Goal: Task Accomplishment & Management: Manage account settings

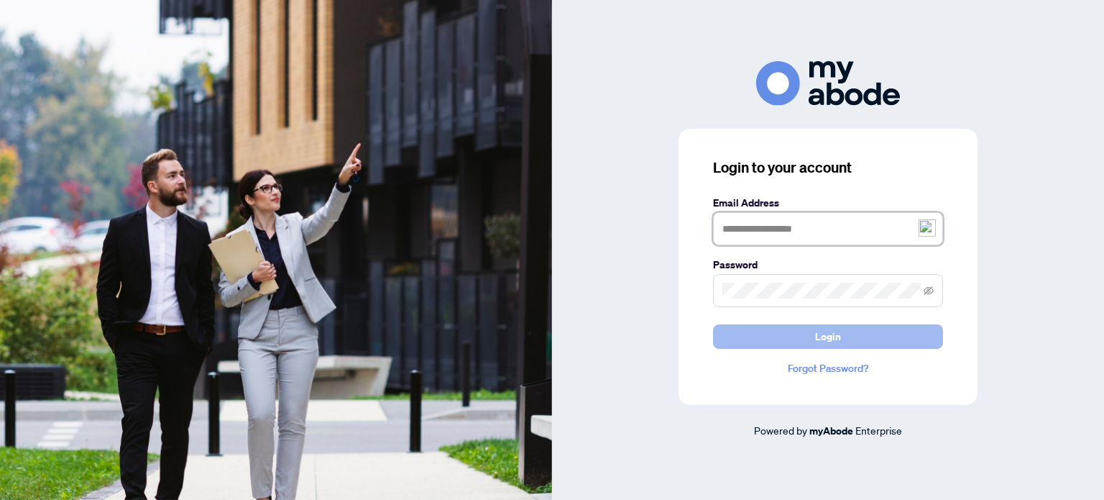
type input "**********"
click at [822, 341] on span "Login" at bounding box center [828, 336] width 26 height 23
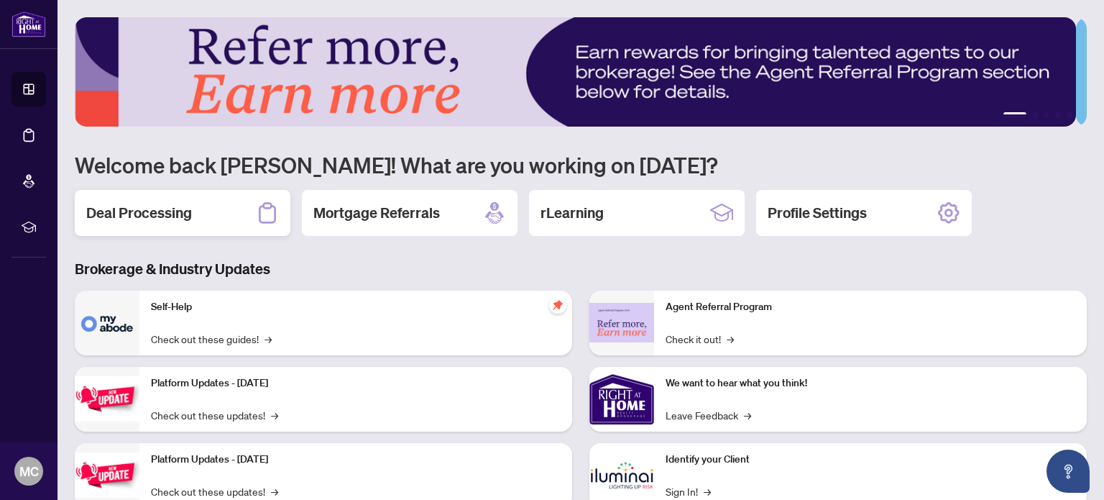
click at [135, 216] on h2 "Deal Processing" at bounding box center [139, 213] width 106 height 20
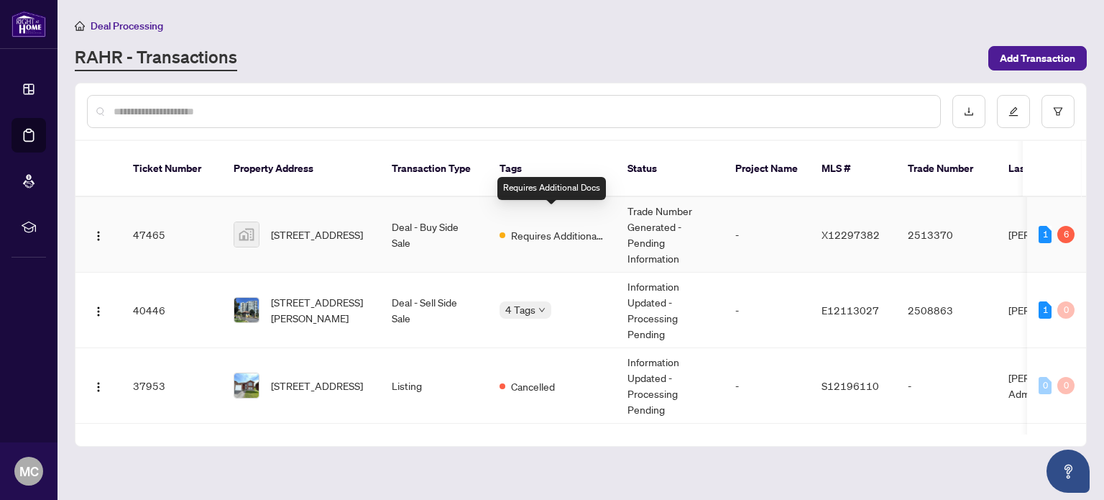
click at [541, 227] on span "Requires Additional Docs" at bounding box center [557, 235] width 93 height 16
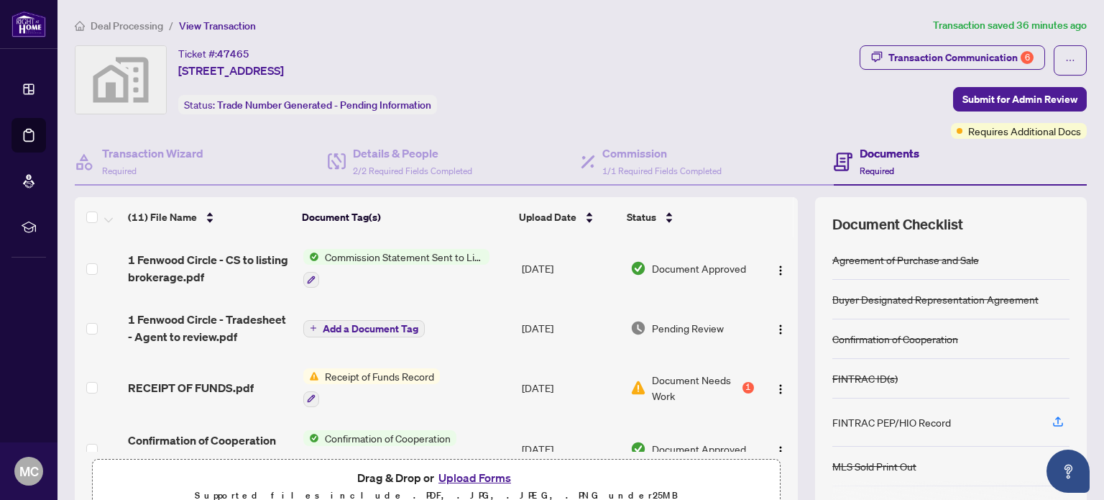
scroll to position [72, 0]
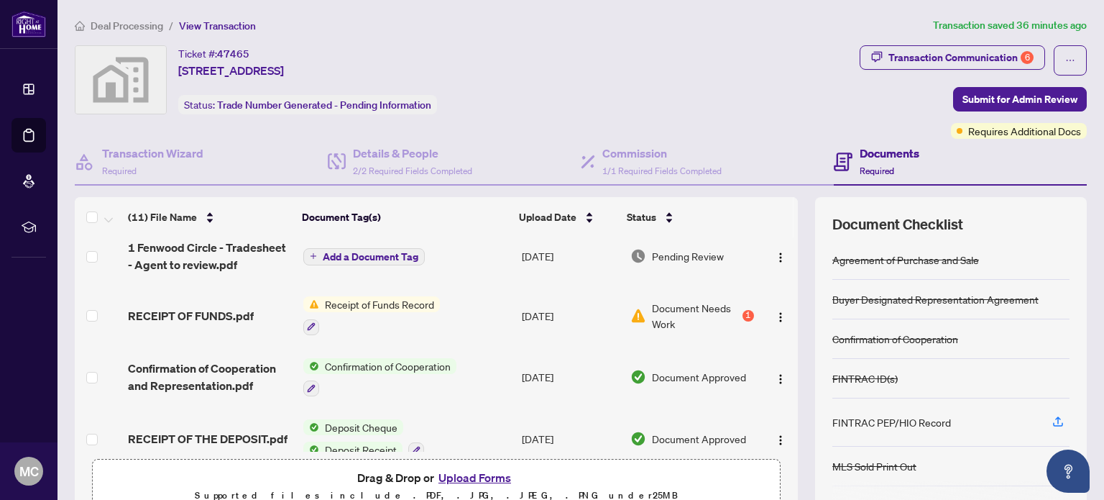
drag, startPoint x: 362, startPoint y: 303, endPoint x: 664, endPoint y: 336, distance: 303.7
click at [664, 336] on tr "RECEIPT OF FUNDS.pdf Receipt of Funds Record Aug/10/2025 Document Needs Work 1" at bounding box center [436, 316] width 723 height 62
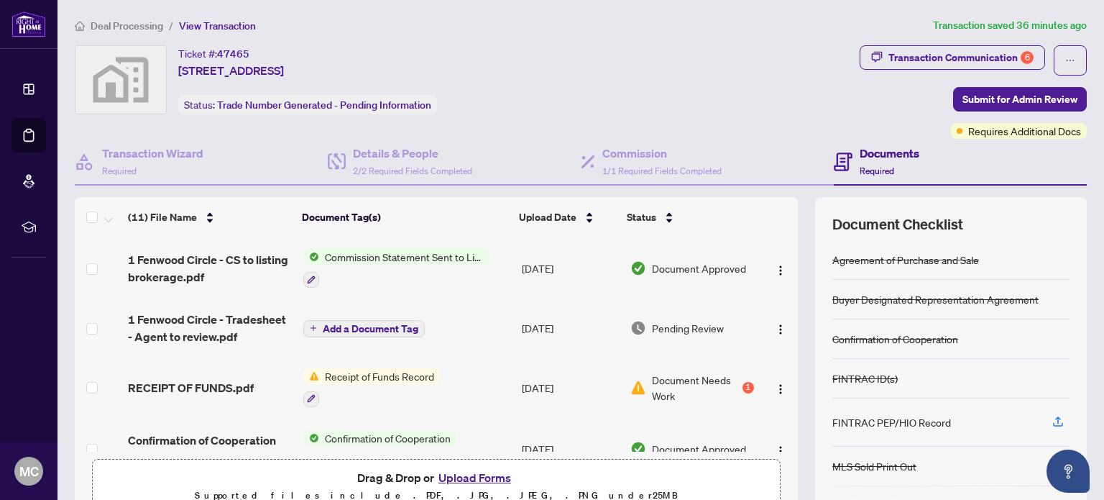
scroll to position [72, 0]
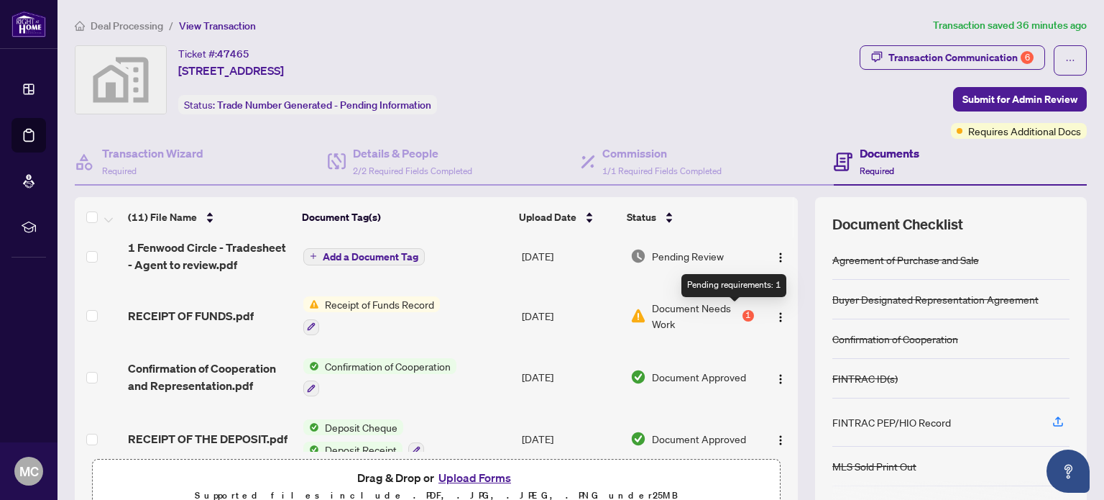
click at [743, 310] on div "1" at bounding box center [749, 316] width 12 height 12
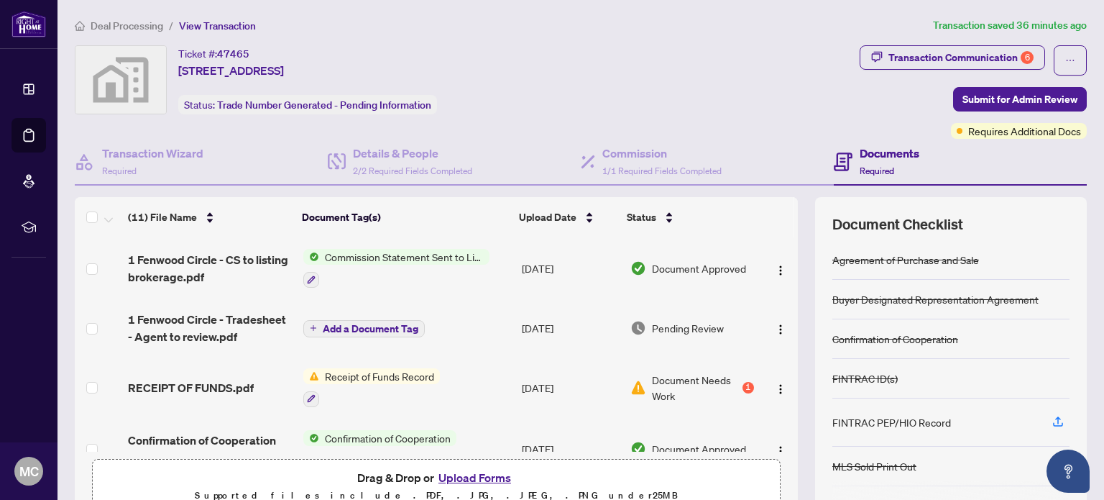
click at [725, 387] on div "Document Needs Work 1" at bounding box center [692, 388] width 124 height 32
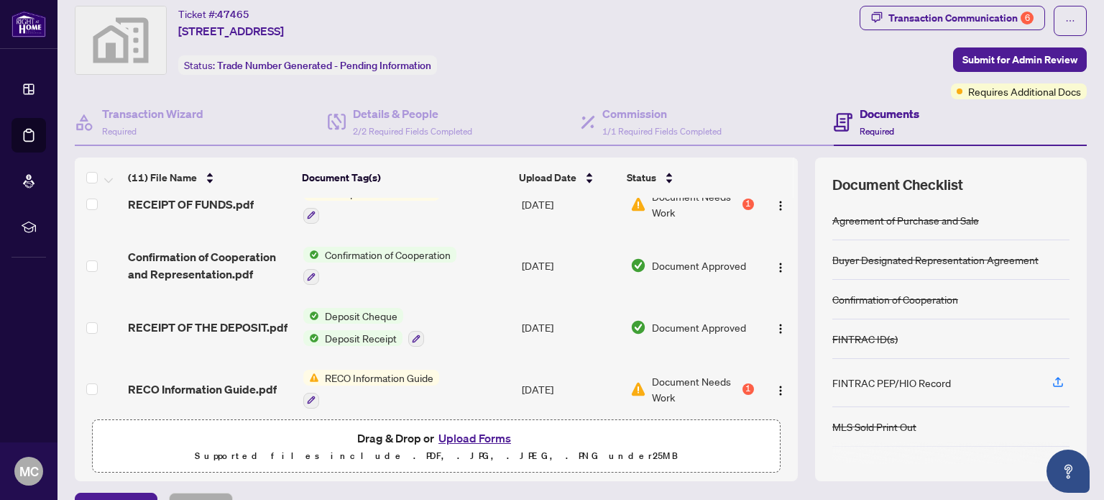
scroll to position [216, 0]
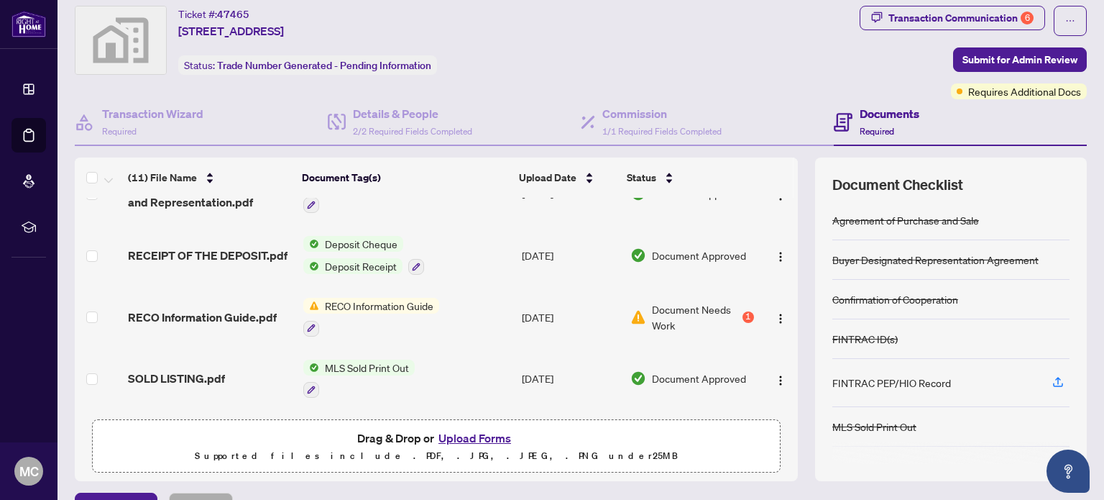
click at [681, 307] on span "Document Needs Work" at bounding box center [696, 317] width 88 height 32
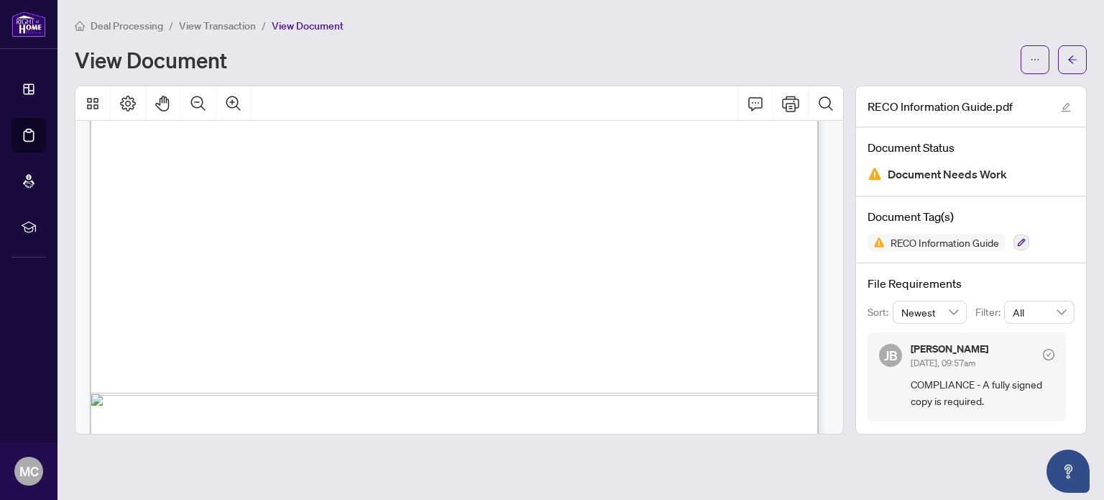
scroll to position [12261, 0]
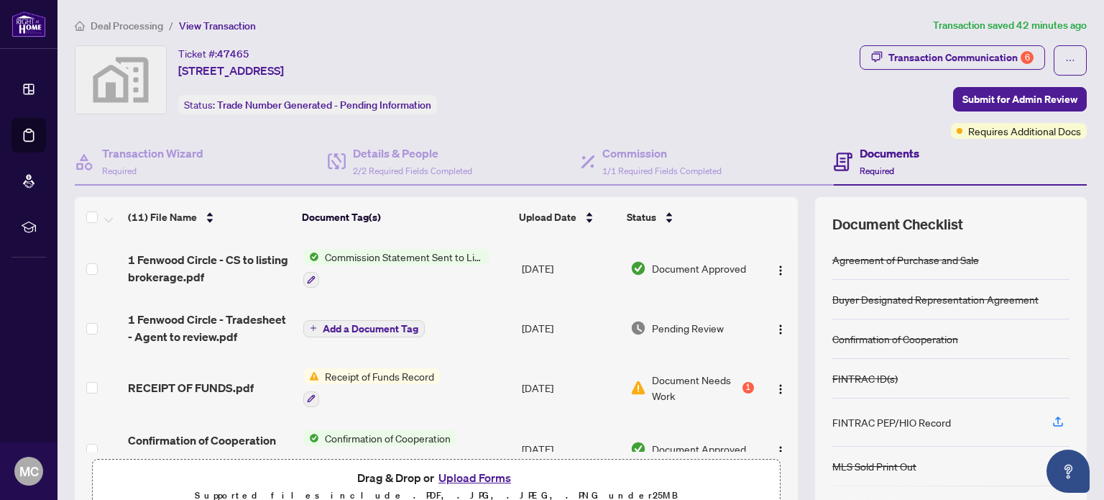
click at [472, 474] on button "Upload Forms" at bounding box center [474, 477] width 81 height 19
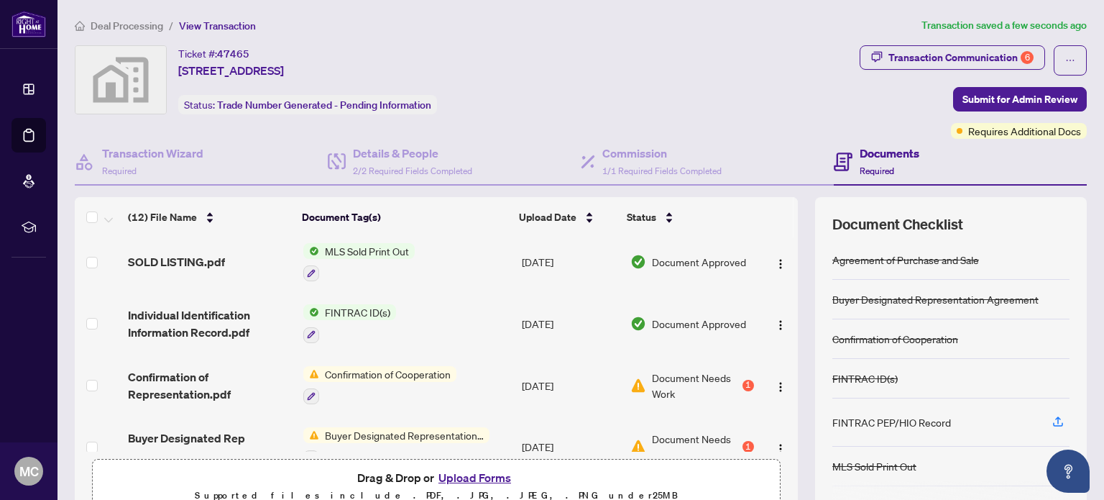
scroll to position [431, 0]
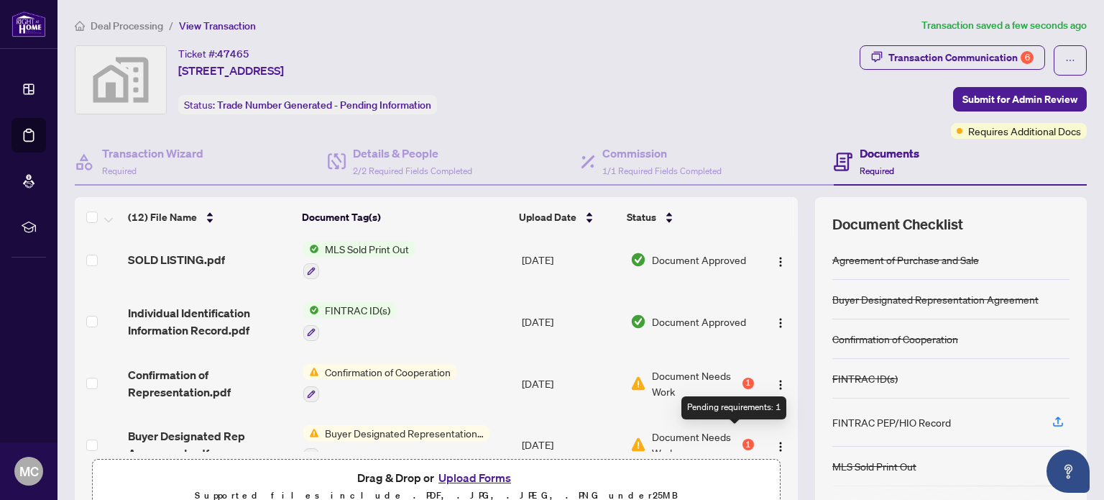
click at [743, 438] on div "1" at bounding box center [749, 444] width 12 height 12
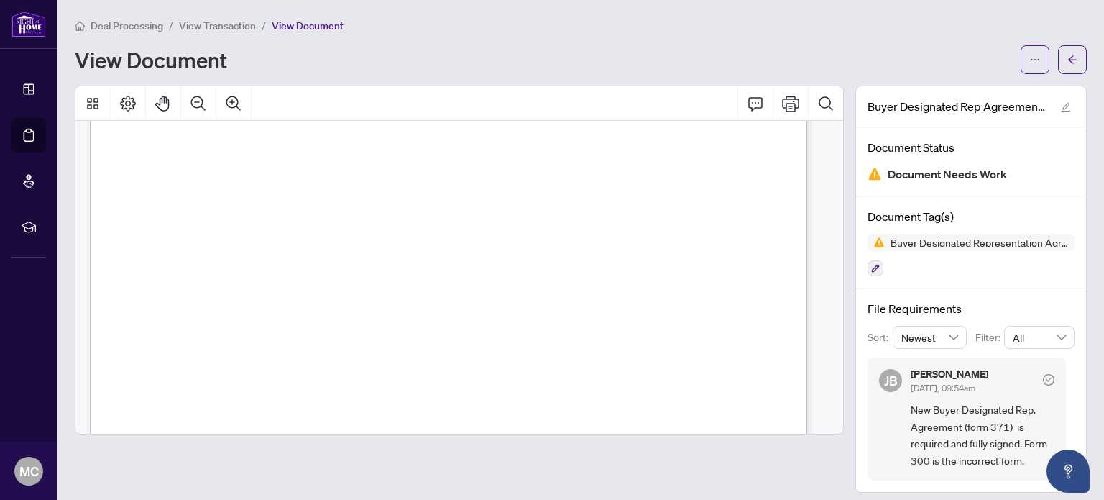
scroll to position [216, 0]
drag, startPoint x: 316, startPoint y: 311, endPoint x: 298, endPoint y: 310, distance: 18.0
drag, startPoint x: 225, startPoint y: 318, endPoint x: 394, endPoint y: 313, distance: 169.0
click at [367, 313] on span "RESIDENTIAL PROPERTY" at bounding box center [295, 316] width 144 height 14
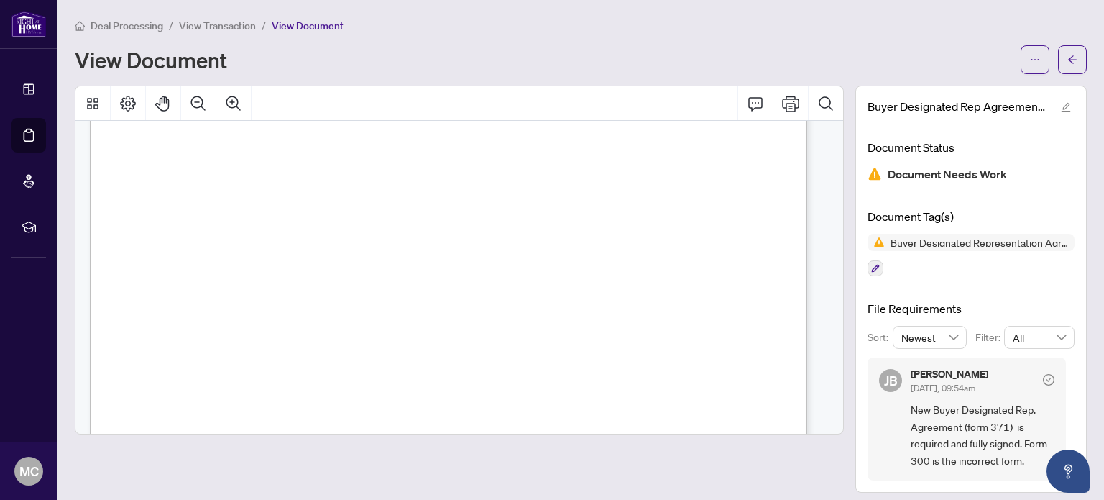
drag, startPoint x: 229, startPoint y: 354, endPoint x: 301, endPoint y: 350, distance: 72.7
click at [293, 350] on span "Peterborough" at bounding box center [261, 353] width 64 height 14
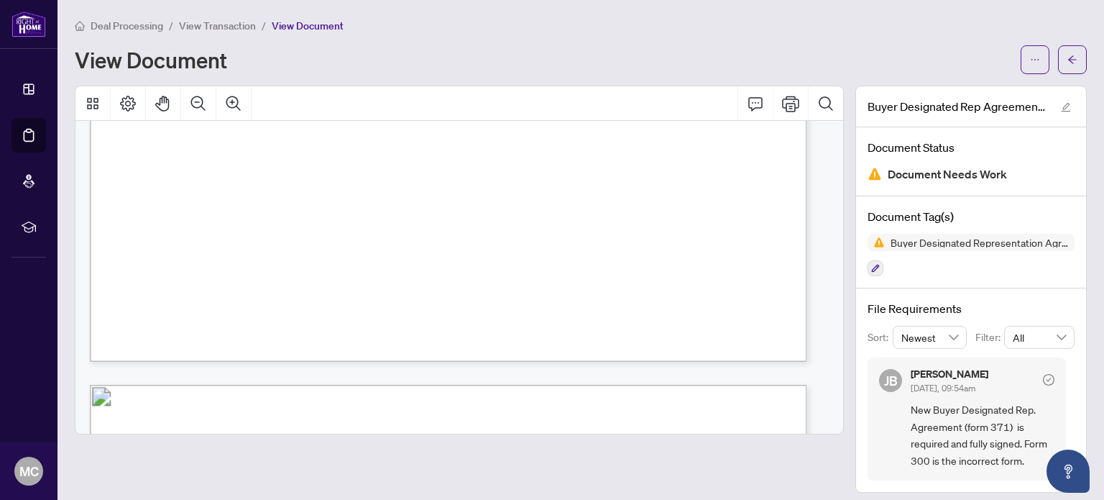
scroll to position [3448, 0]
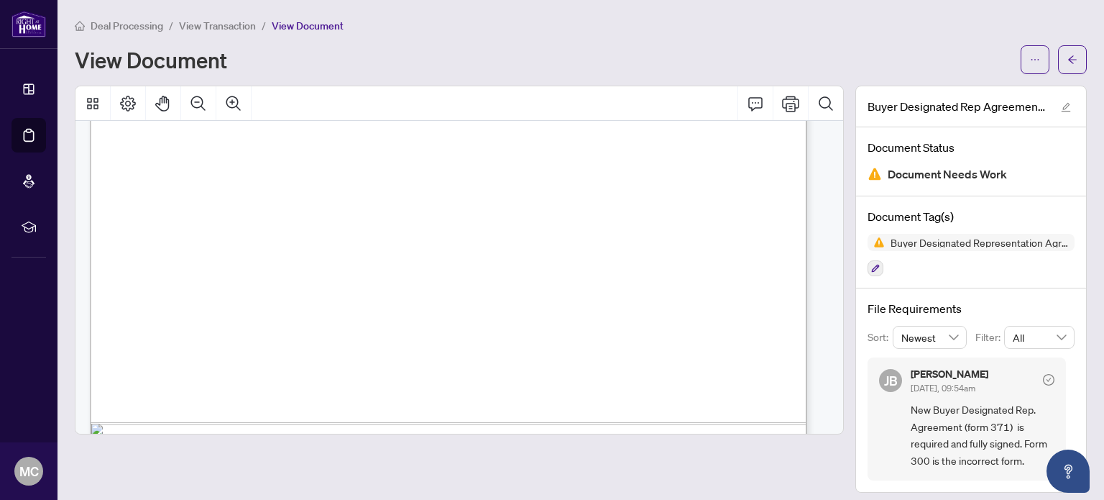
drag, startPoint x: 137, startPoint y: 226, endPoint x: 354, endPoint y: 243, distance: 217.7
click at [354, 243] on div "Form 300 Revised 2025 Page 4 of 5 The trademarks REALTOR®, REALTORS®, MLS®, Mul…" at bounding box center [674, 297] width 1169 height 1512
drag, startPoint x: 135, startPoint y: 307, endPoint x: 610, endPoint y: 180, distance: 491.0
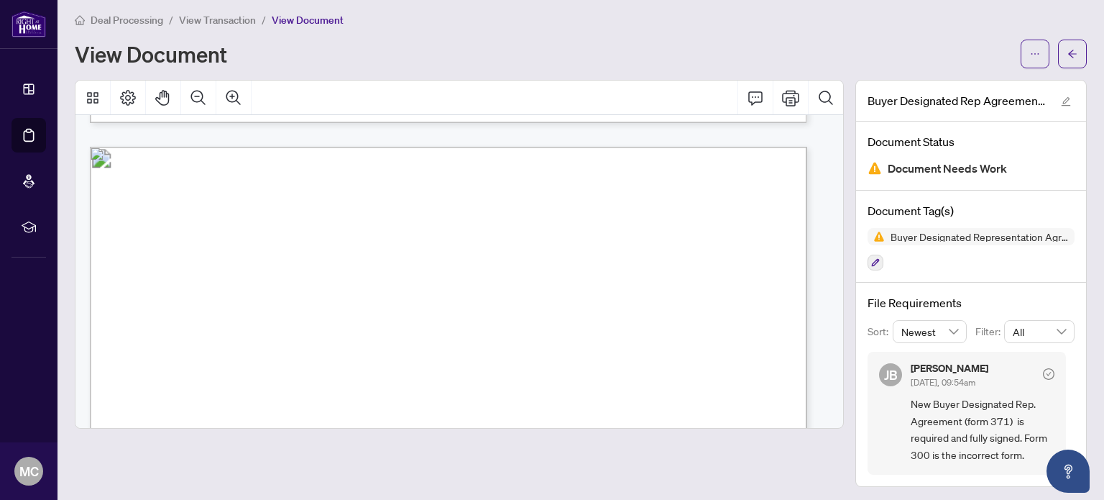
scroll to position [1366, 0]
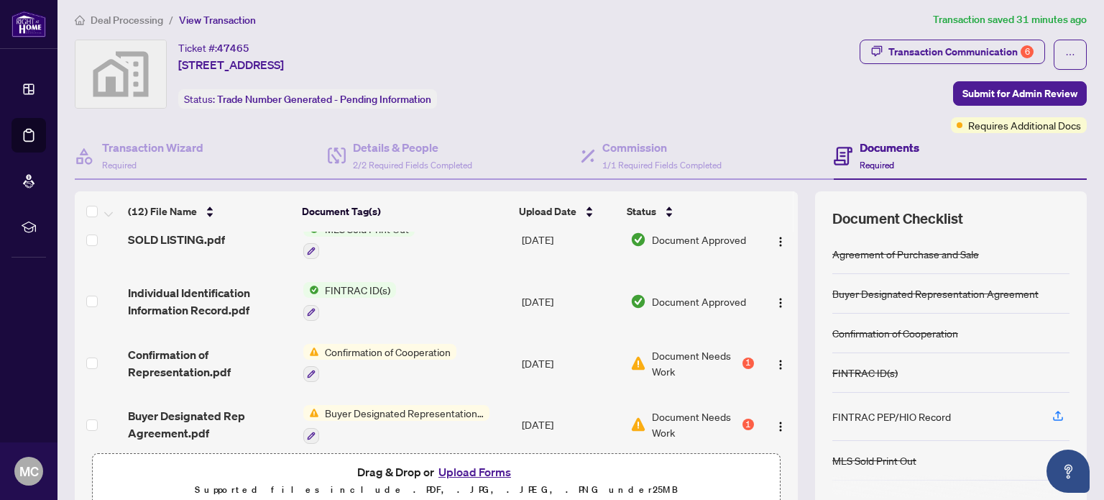
scroll to position [503, 0]
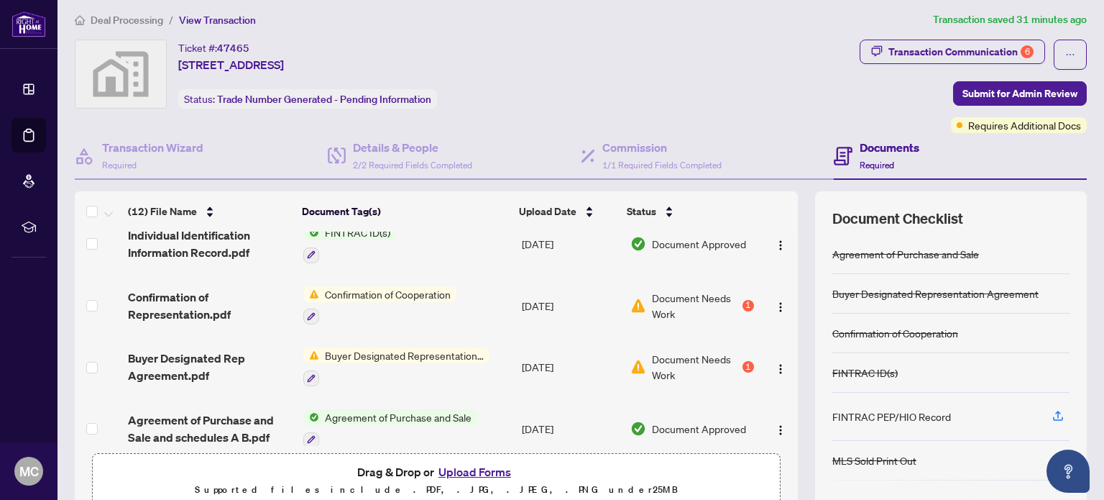
click at [681, 290] on span "Document Needs Work" at bounding box center [696, 306] width 88 height 32
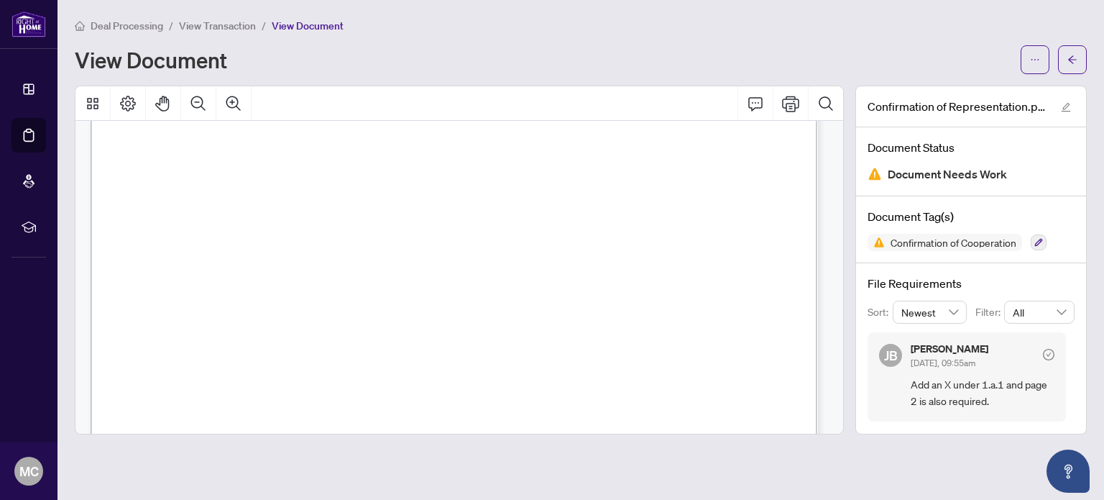
scroll to position [72, 0]
click at [750, 102] on icon "Comment" at bounding box center [755, 104] width 14 height 14
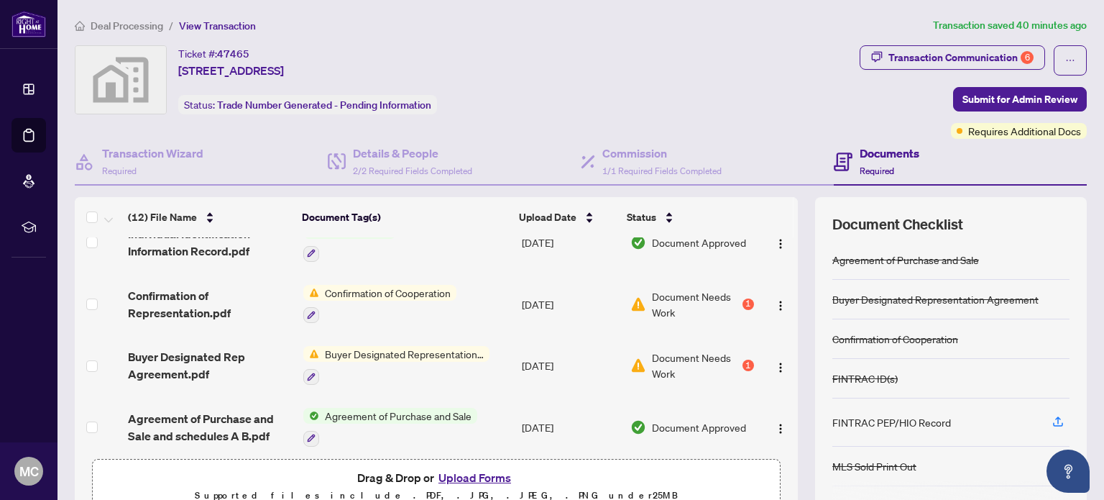
scroll to position [121, 0]
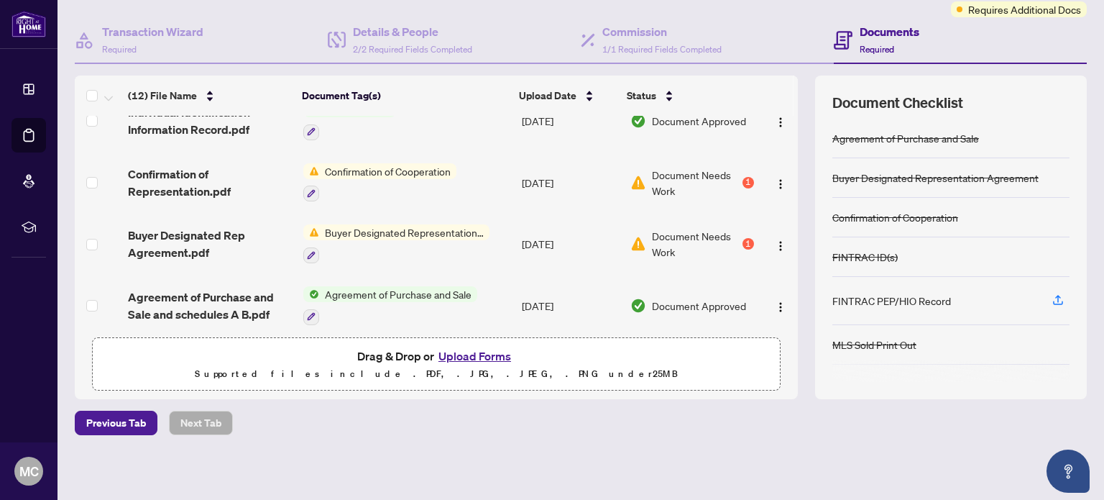
click at [482, 353] on button "Upload Forms" at bounding box center [474, 355] width 81 height 19
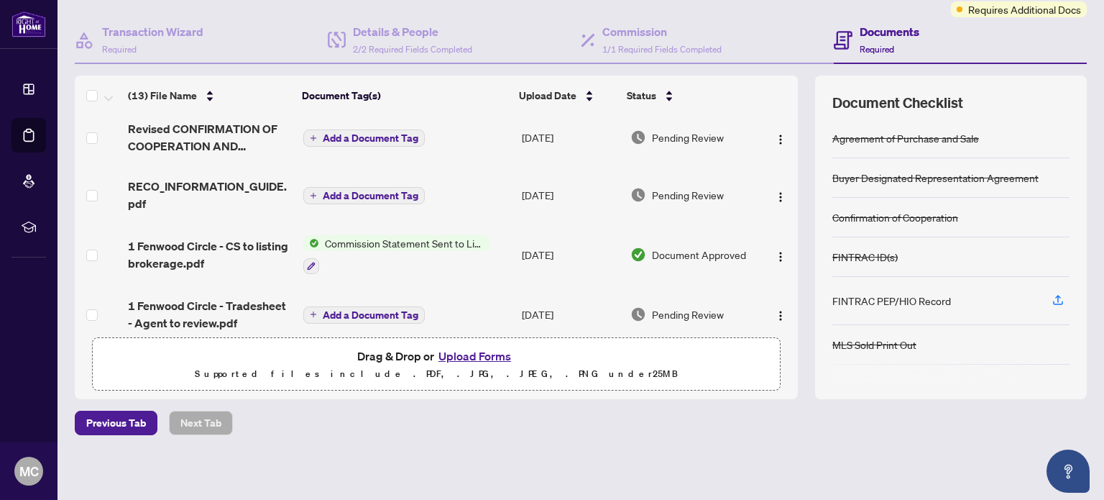
scroll to position [0, 0]
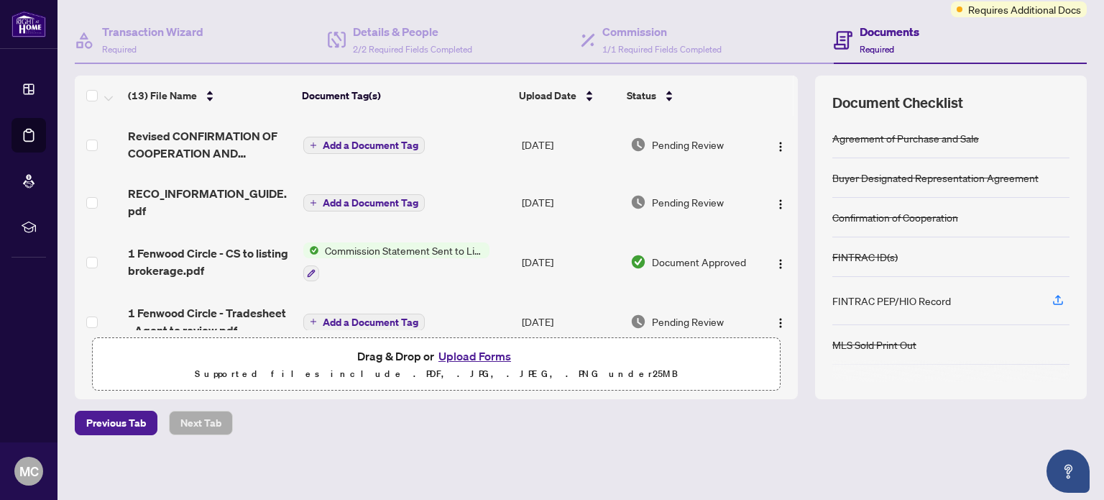
click at [362, 137] on button "Add a Document Tag" at bounding box center [363, 145] width 121 height 17
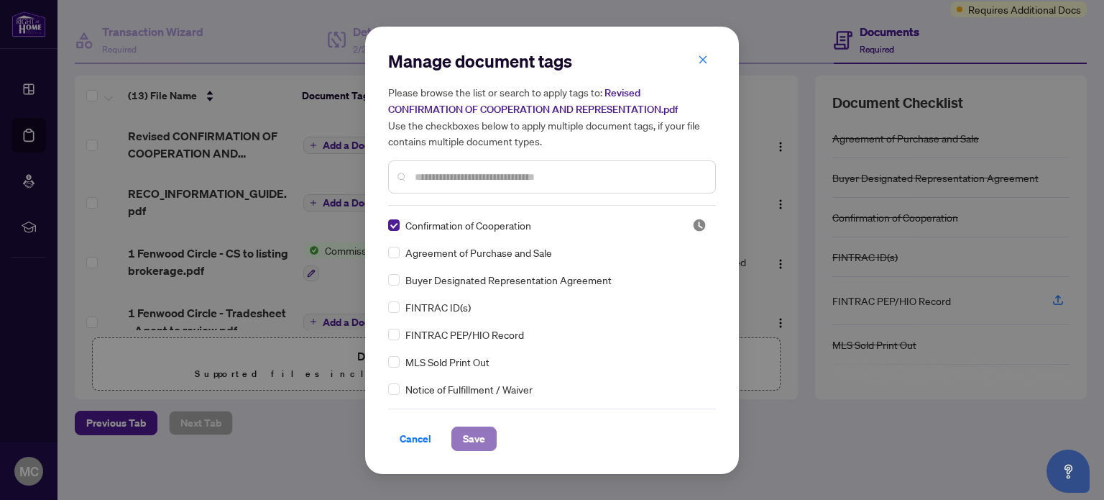
click at [468, 437] on span "Save" at bounding box center [474, 438] width 22 height 23
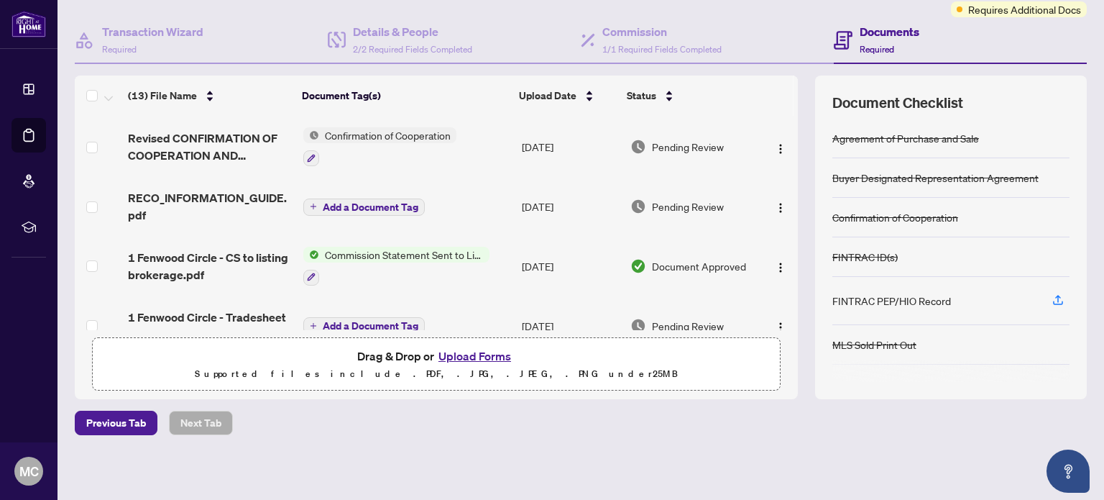
click at [365, 202] on span "Add a Document Tag" at bounding box center [371, 207] width 96 height 10
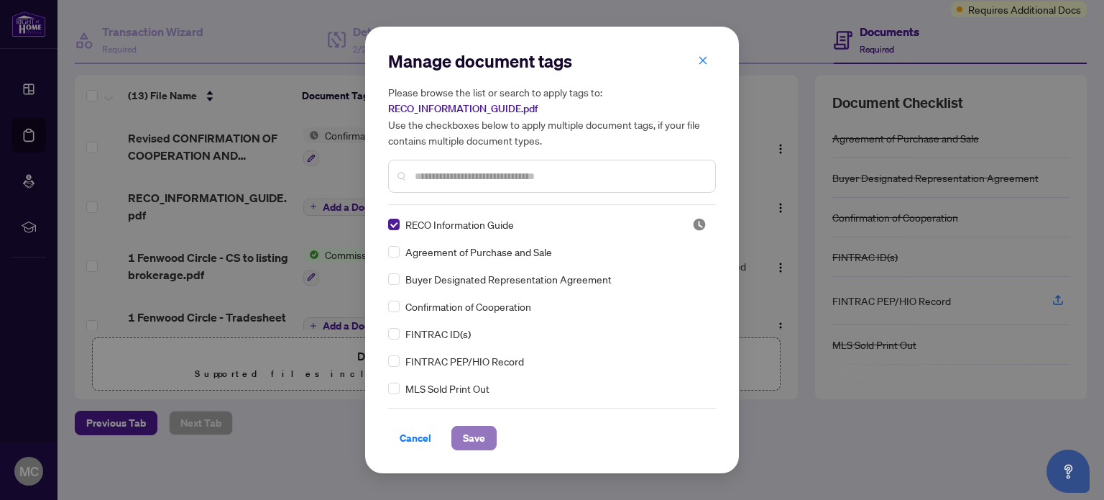
click at [477, 436] on span "Save" at bounding box center [474, 437] width 22 height 23
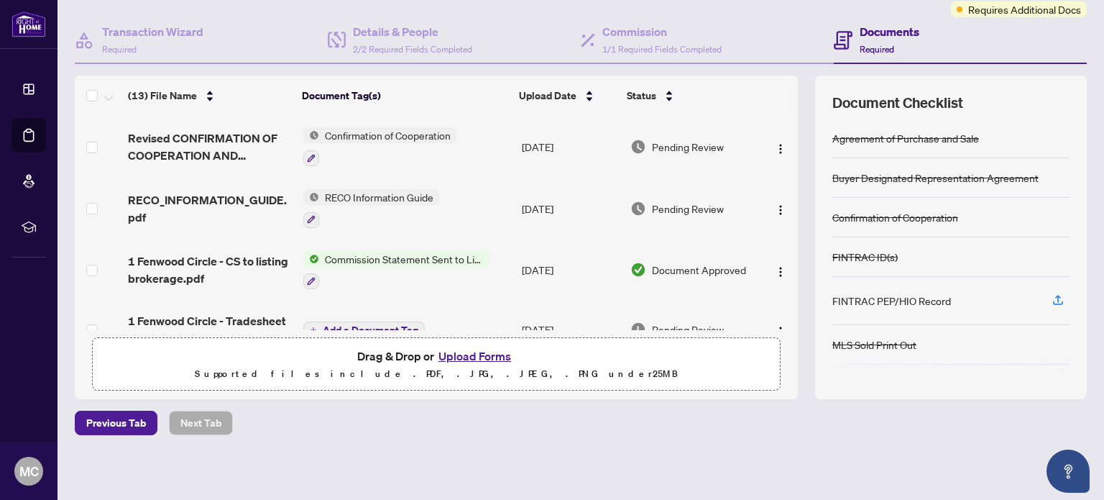
scroll to position [72, 0]
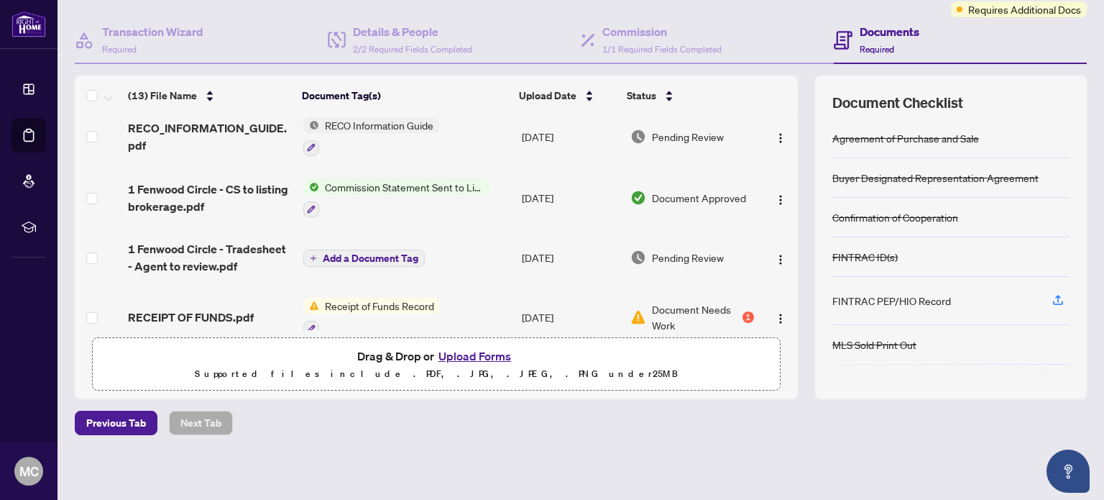
click at [422, 181] on span "Commission Statement Sent to Listing Brokerage" at bounding box center [404, 187] width 170 height 16
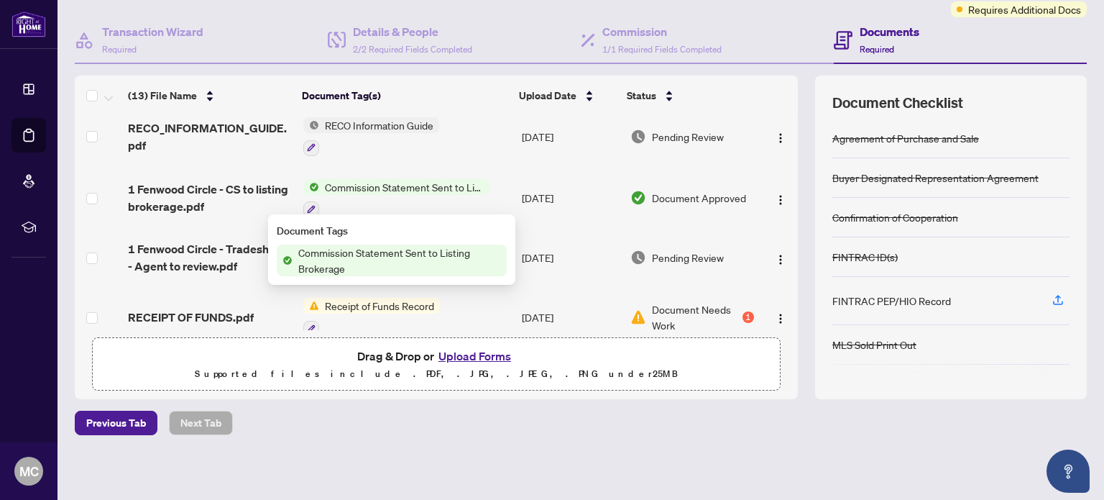
click at [378, 252] on span "Commission Statement Sent to Listing Brokerage" at bounding box center [400, 260] width 214 height 32
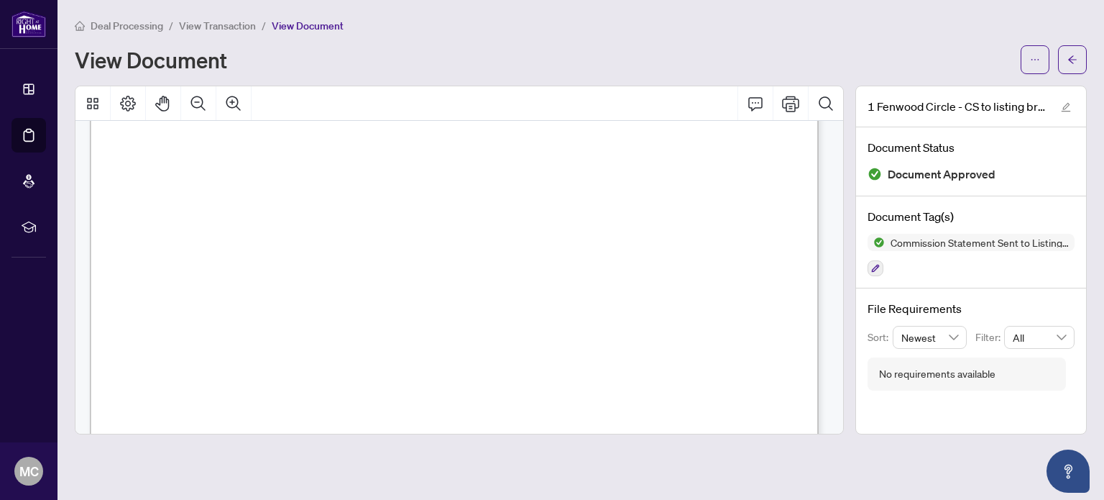
scroll to position [288, 0]
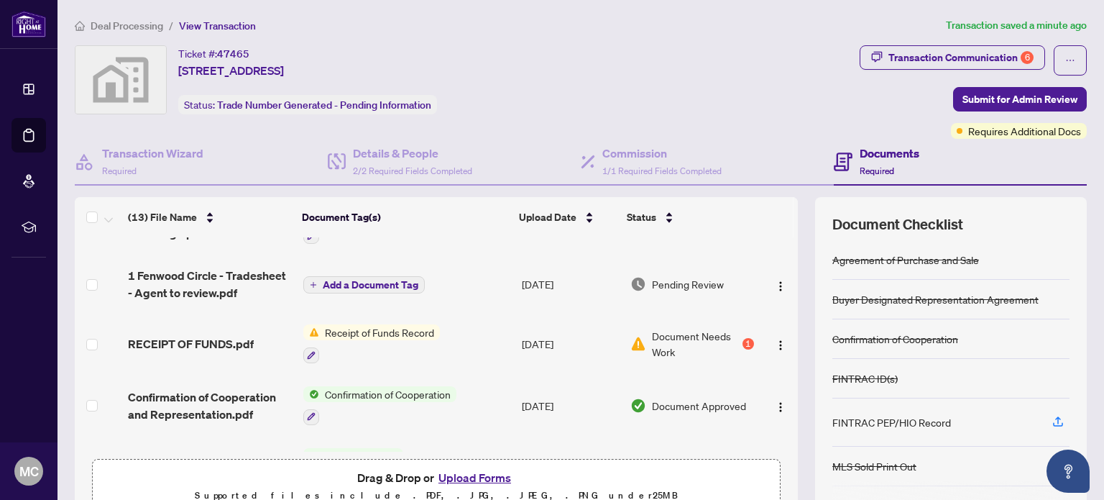
scroll to position [144, 0]
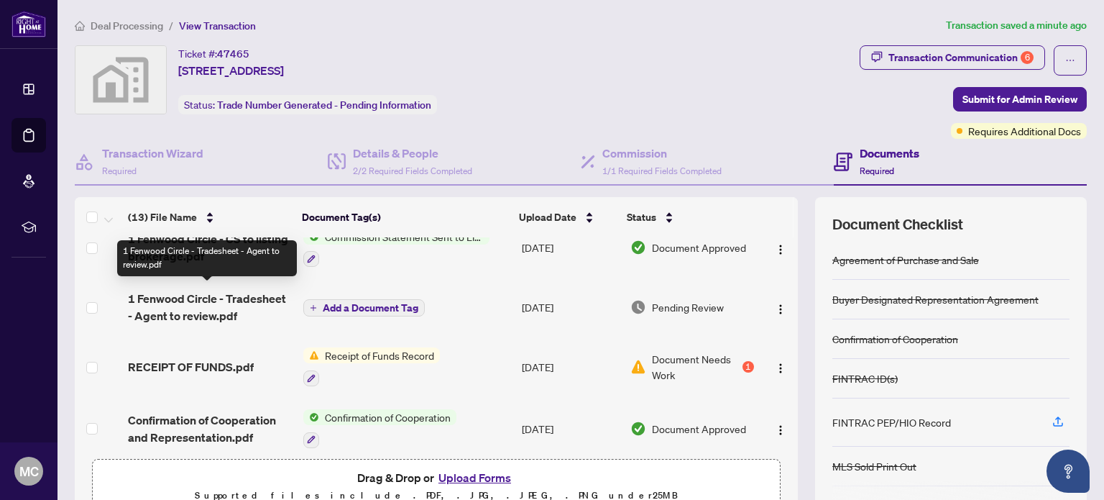
click at [168, 301] on span "1 Fenwood Circle - Tradesheet - Agent to review.pdf" at bounding box center [209, 307] width 163 height 35
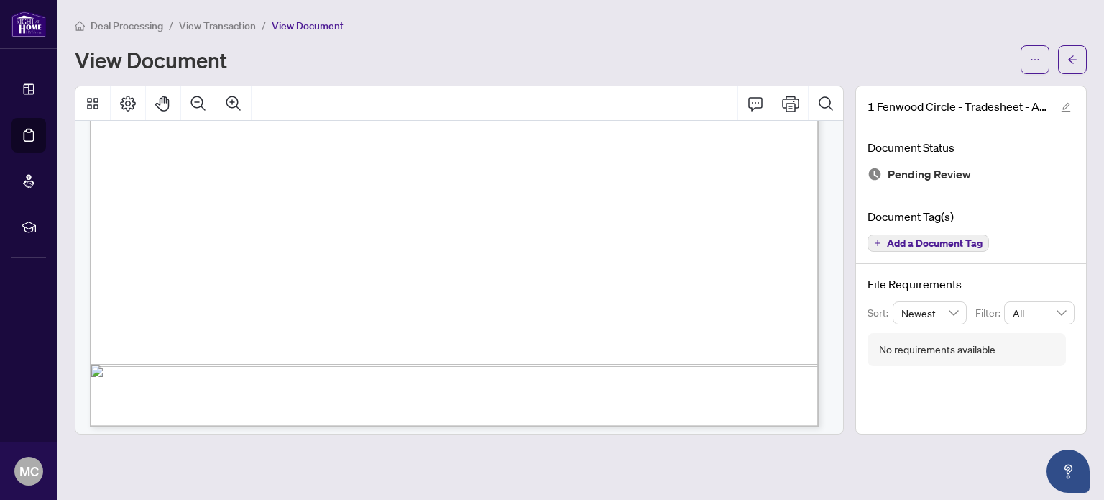
scroll to position [658, 0]
click at [795, 101] on icon "Print" at bounding box center [790, 103] width 17 height 17
click at [1074, 62] on icon "arrow-left" at bounding box center [1072, 60] width 10 height 10
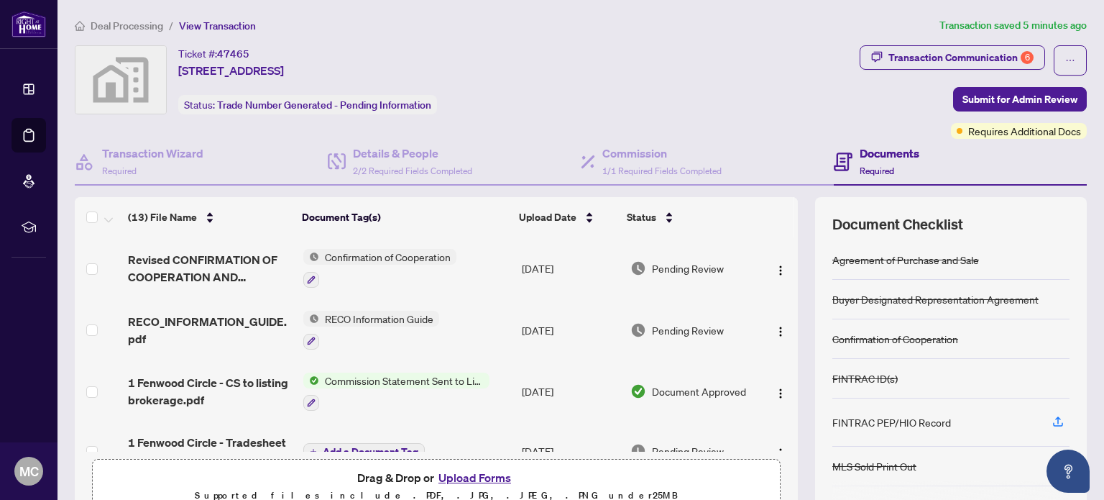
scroll to position [288, 0]
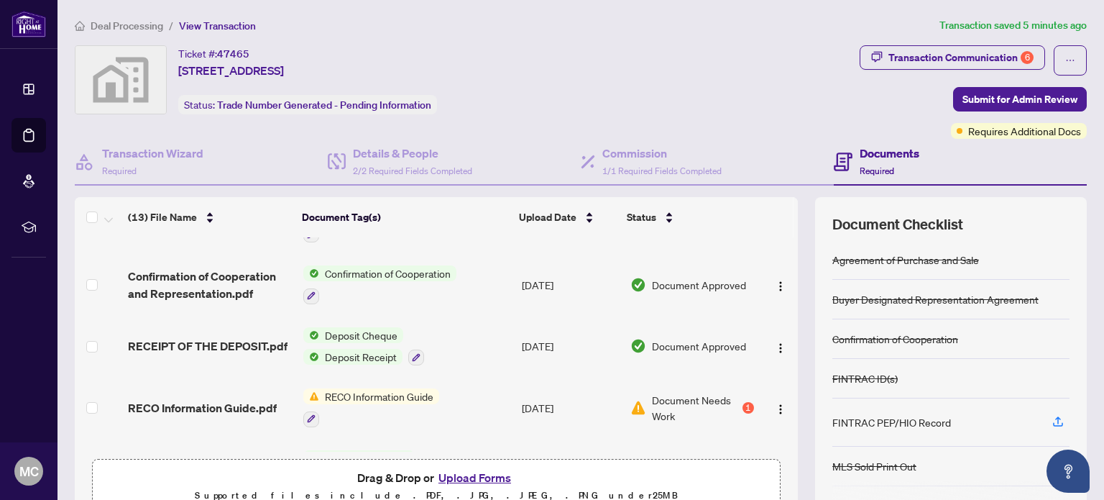
click at [477, 469] on button "Upload Forms" at bounding box center [474, 477] width 81 height 19
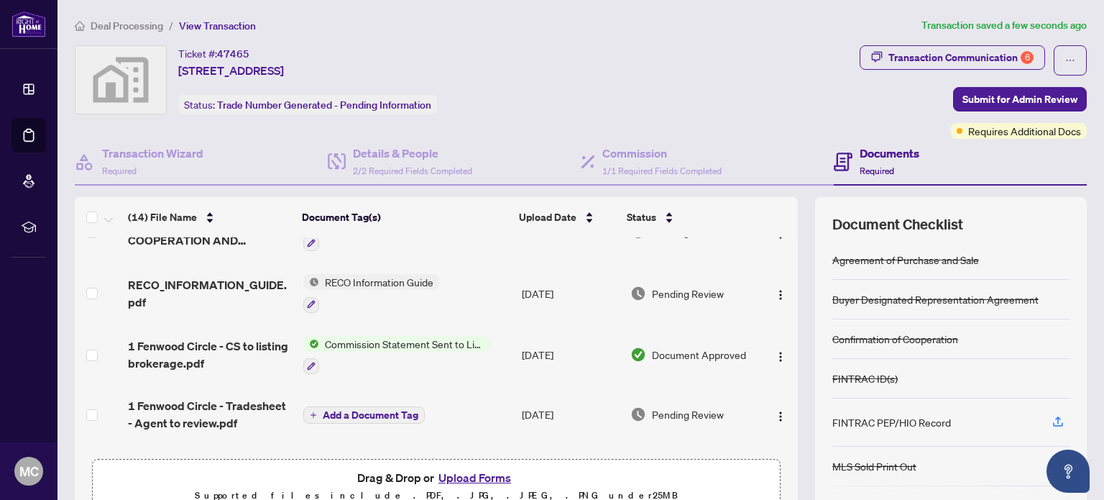
scroll to position [0, 0]
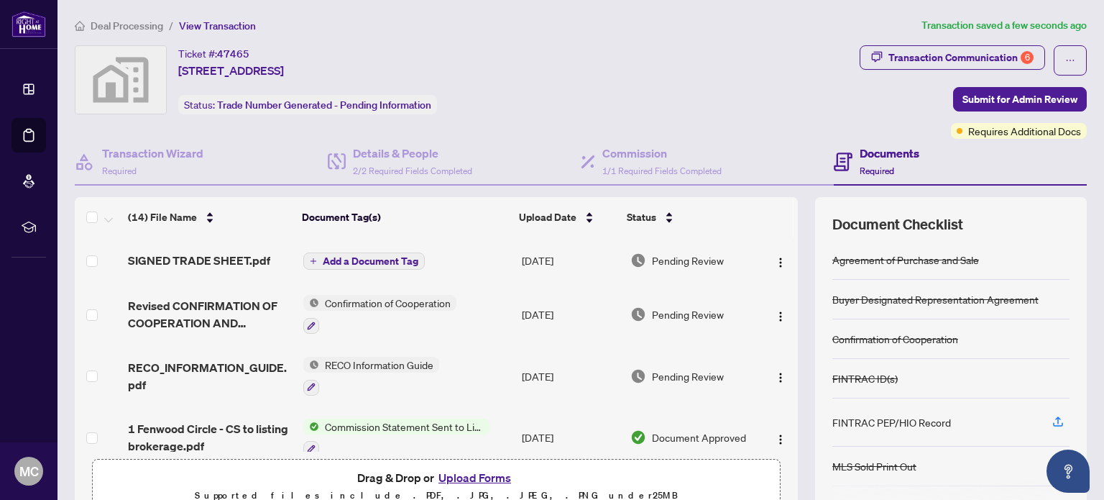
click at [346, 256] on span "Add a Document Tag" at bounding box center [371, 261] width 96 height 10
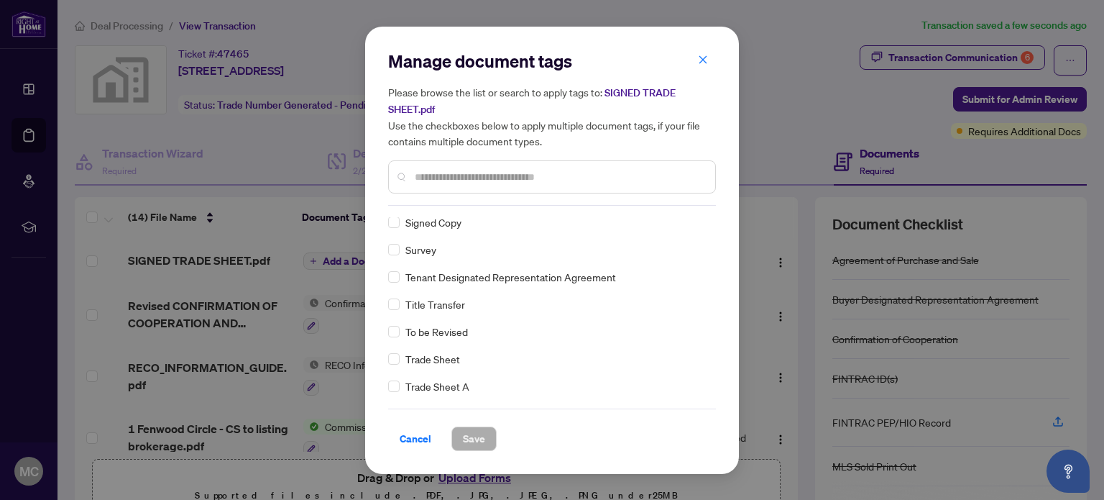
scroll to position [3163, 0]
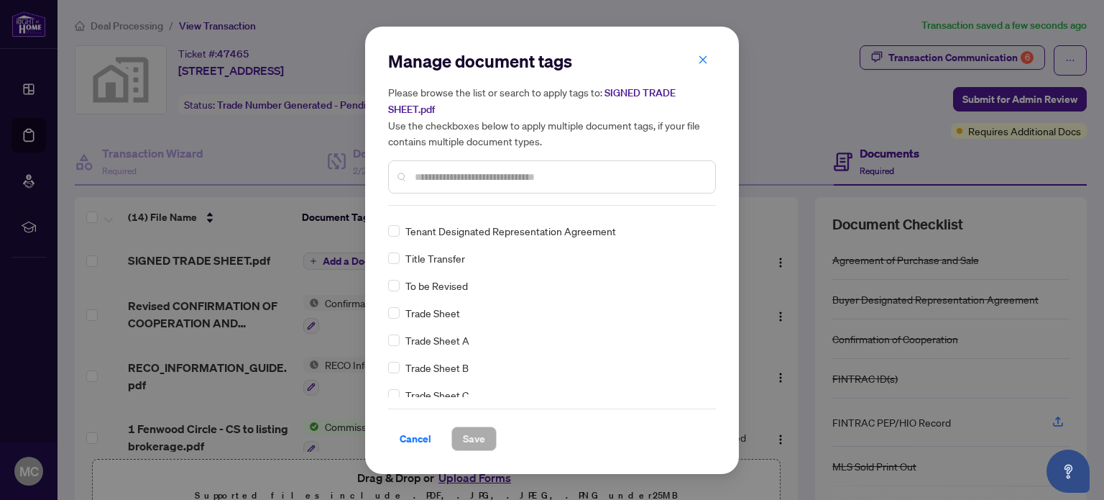
click at [431, 321] on div "Agreement of Purchase and Sale Buyer Designated Representation Agreement Confir…" at bounding box center [552, 307] width 328 height 180
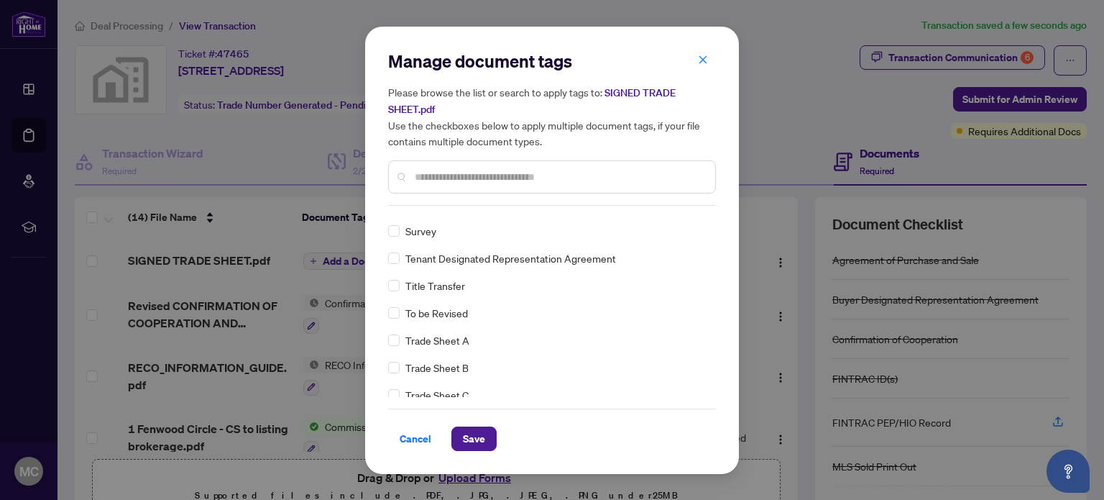
scroll to position [0, 0]
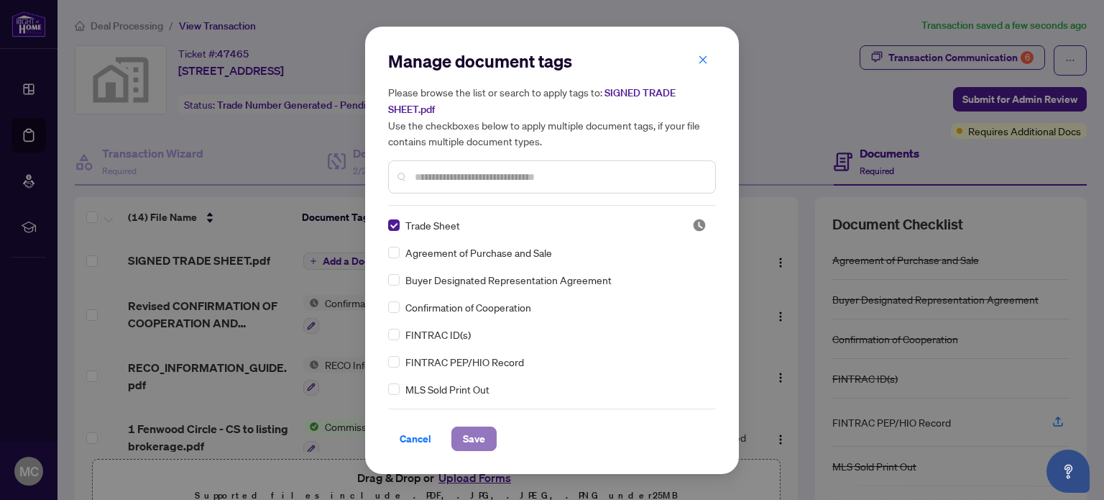
click at [476, 445] on span "Save" at bounding box center [474, 438] width 22 height 23
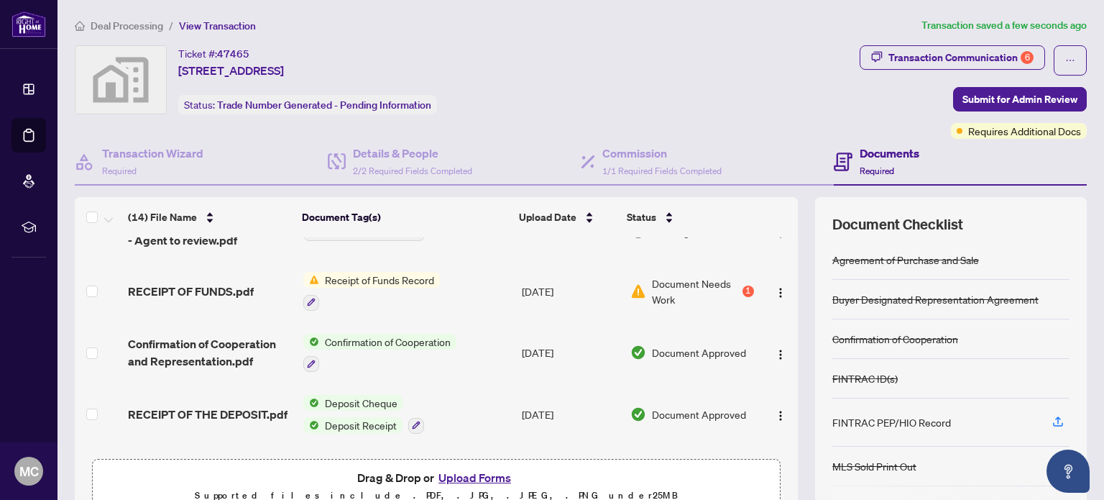
scroll to position [288, 0]
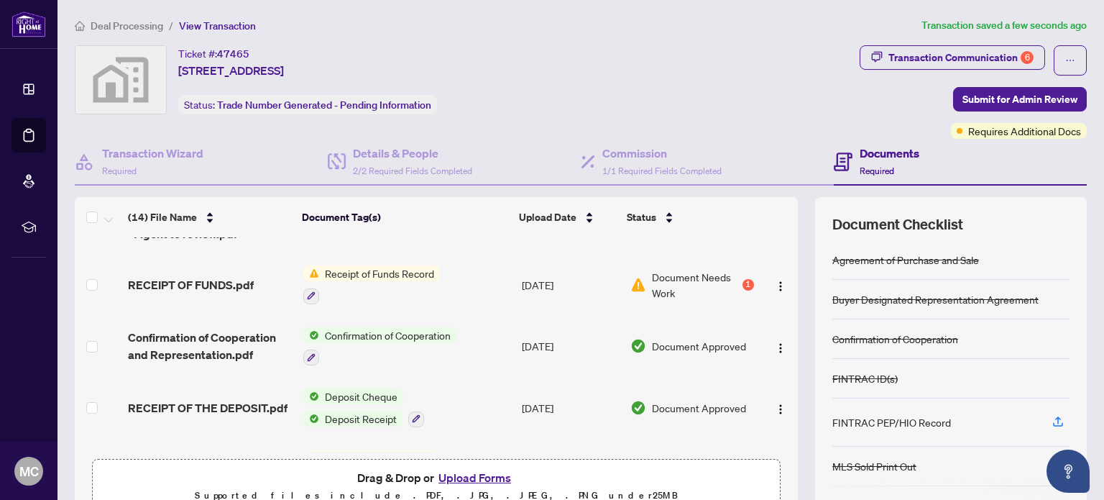
click at [710, 281] on span "Document Needs Work" at bounding box center [696, 285] width 88 height 32
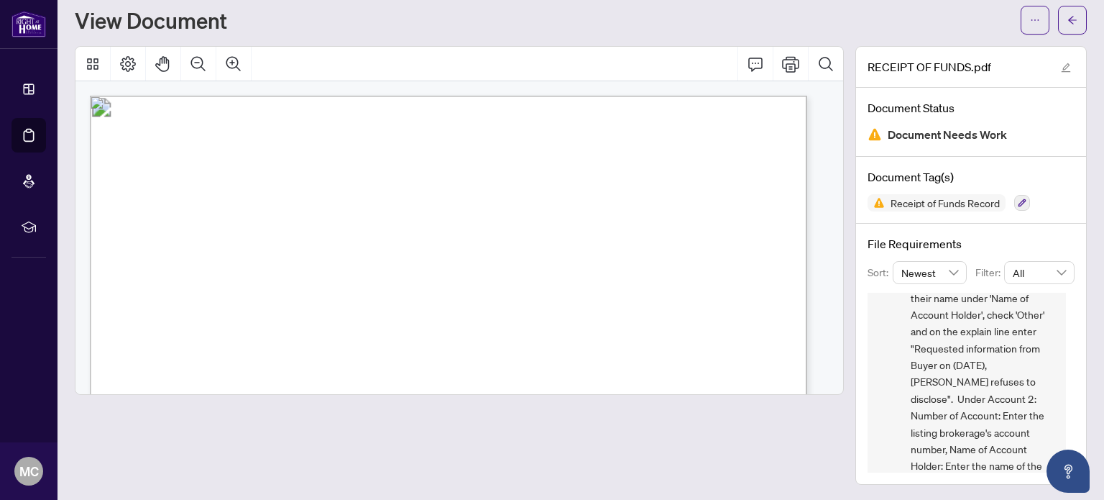
scroll to position [379, 0]
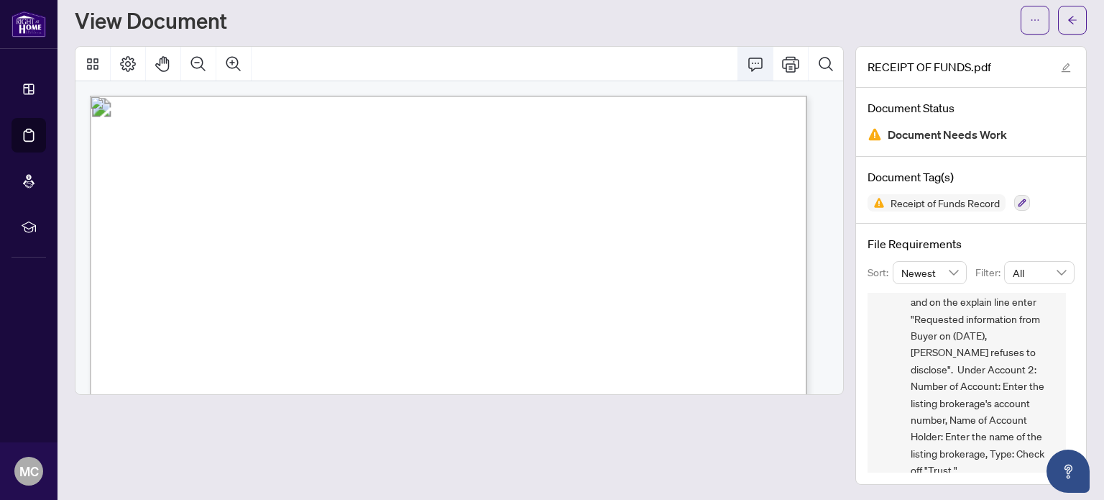
click at [747, 63] on icon "Comment" at bounding box center [755, 63] width 17 height 17
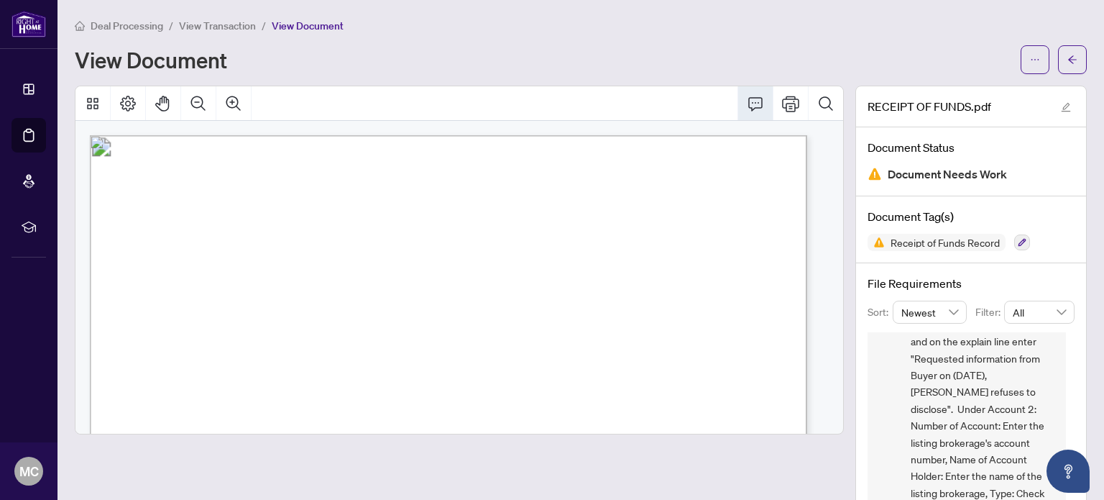
click at [132, 27] on span "Deal Processing" at bounding box center [127, 25] width 73 height 13
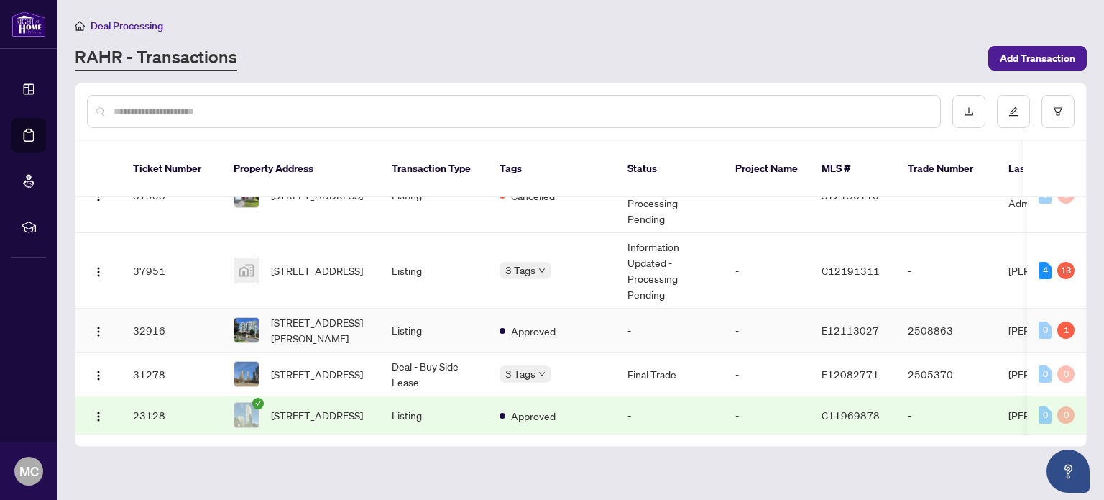
scroll to position [198, 0]
click at [303, 366] on span "1217-275 Village Green Sq, Toronto, Ontario M1S 0L8, Canada" at bounding box center [317, 374] width 92 height 16
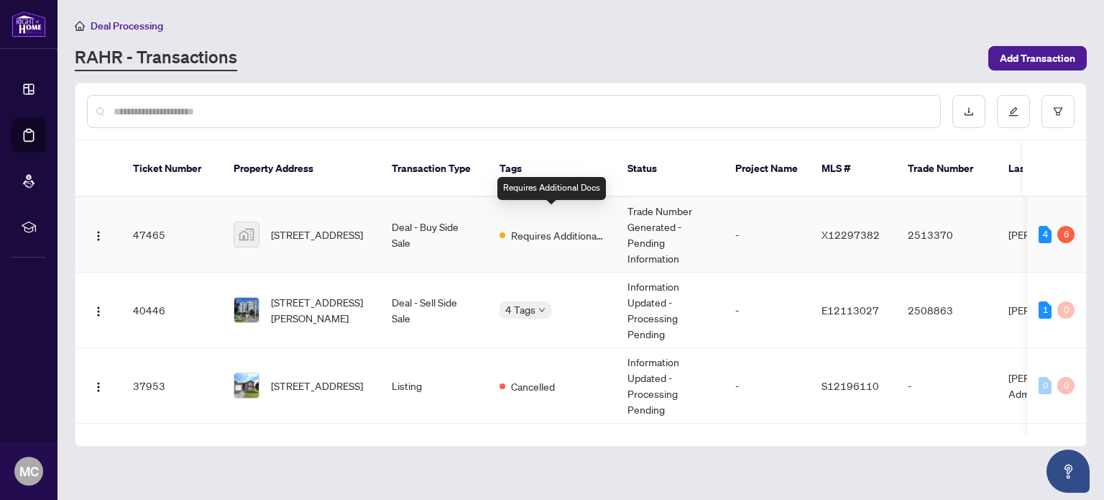
click at [552, 227] on span "Requires Additional Docs" at bounding box center [557, 235] width 93 height 16
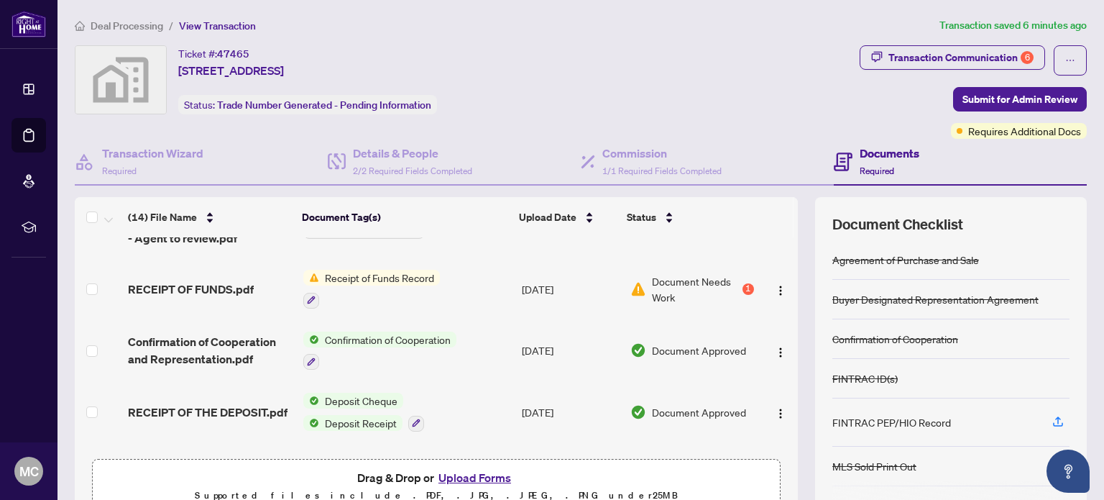
scroll to position [288, 0]
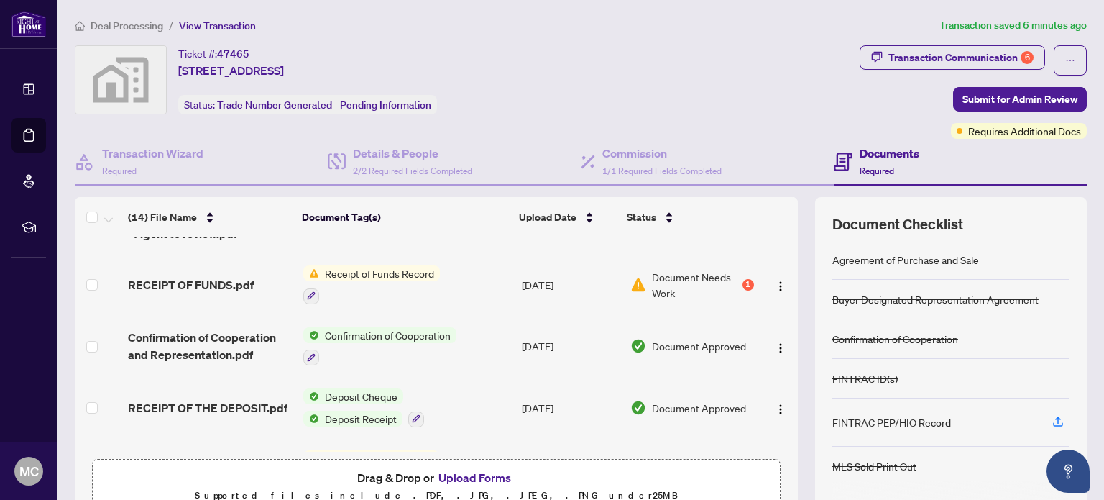
click at [666, 287] on span "Document Needs Work" at bounding box center [696, 285] width 88 height 32
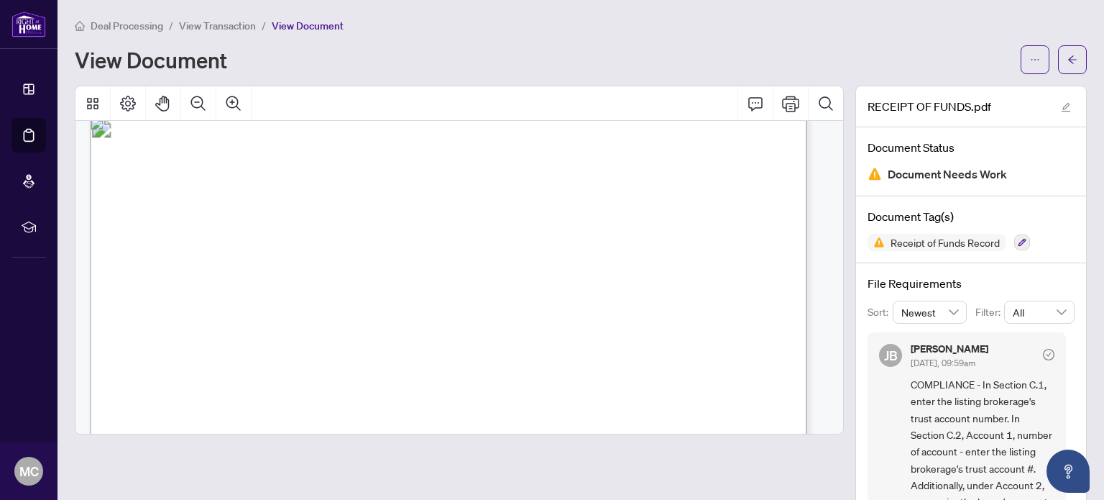
scroll to position [1006, 0]
click at [380, 199] on span "transaction and that functions as an account for the Funds:" at bounding box center [252, 204] width 254 height 14
drag, startPoint x: 522, startPoint y: 199, endPoint x: 208, endPoint y: 379, distance: 361.3
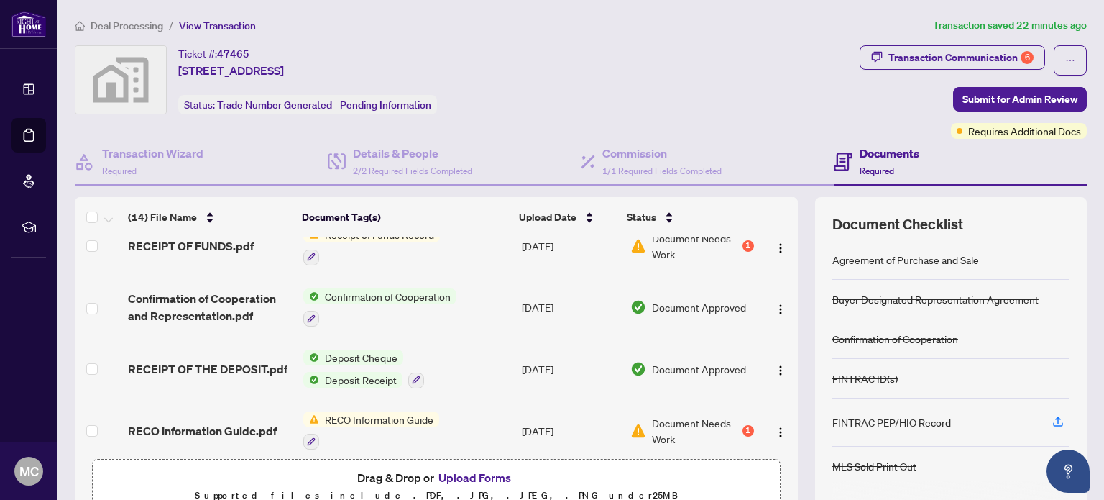
scroll to position [359, 0]
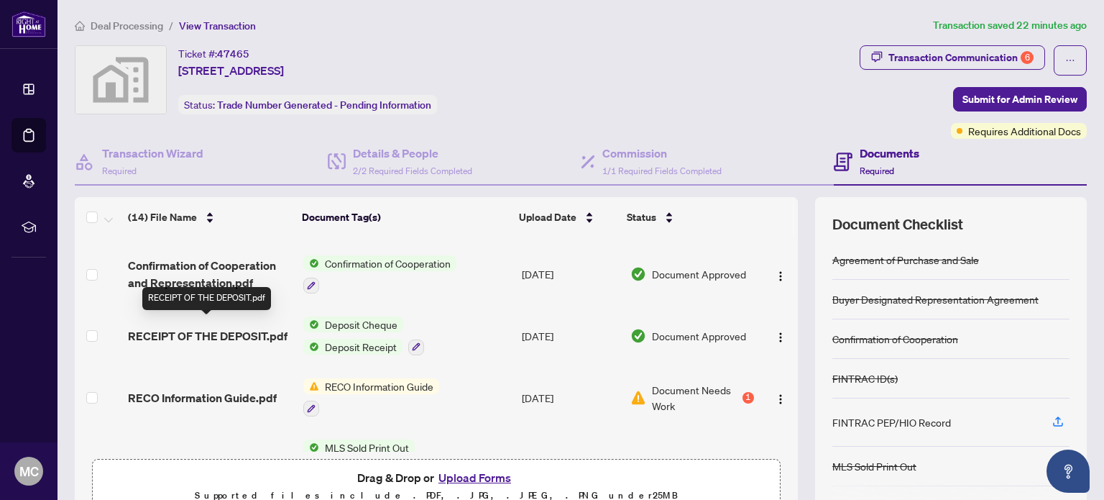
click at [233, 330] on span "RECEIPT OF THE DEPOSIT.pdf" at bounding box center [208, 335] width 160 height 17
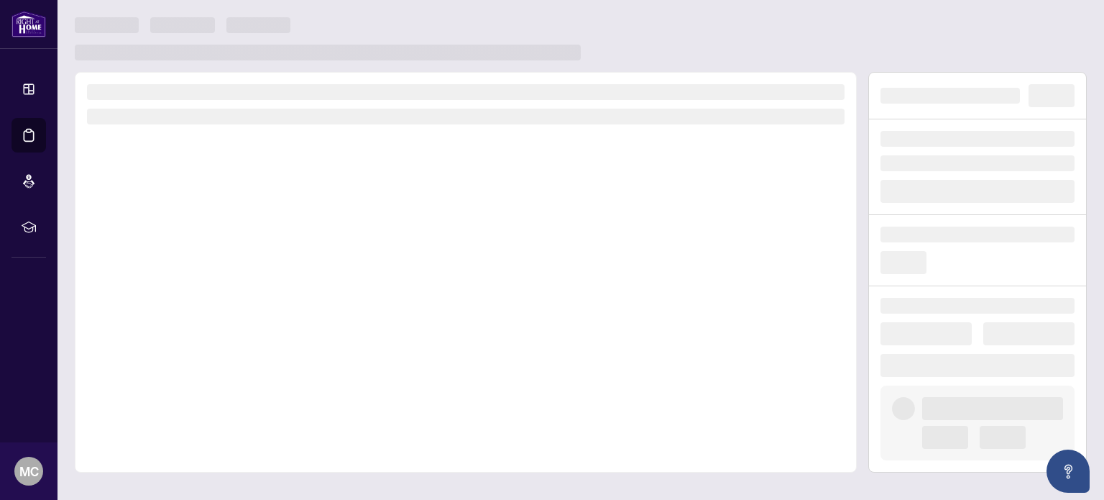
click at [233, 330] on div at bounding box center [466, 272] width 782 height 400
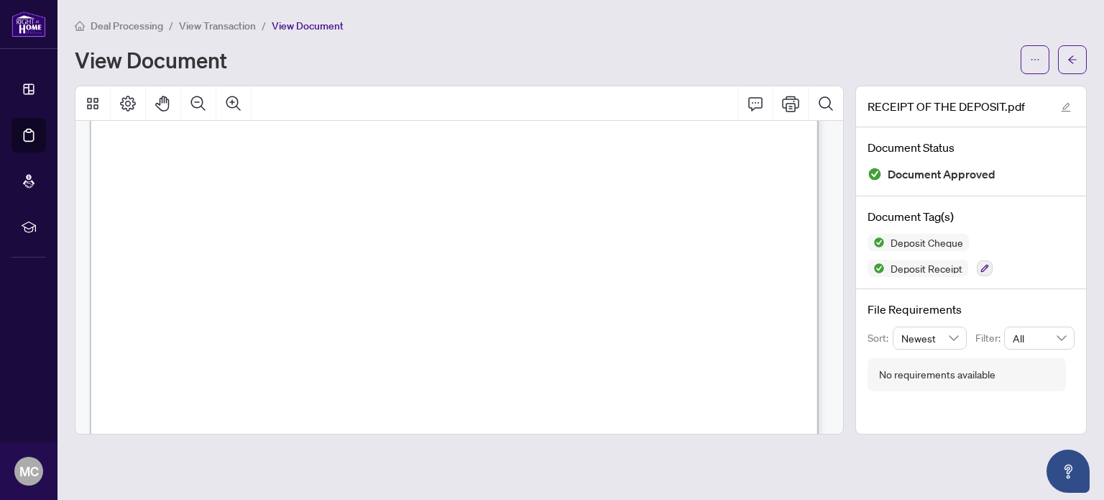
scroll to position [503, 0]
drag, startPoint x: 649, startPoint y: 227, endPoint x: 821, endPoint y: 254, distance: 173.8
click at [801, 237] on div "Page 1" at bounding box center [710, 509] width 1241 height 1755
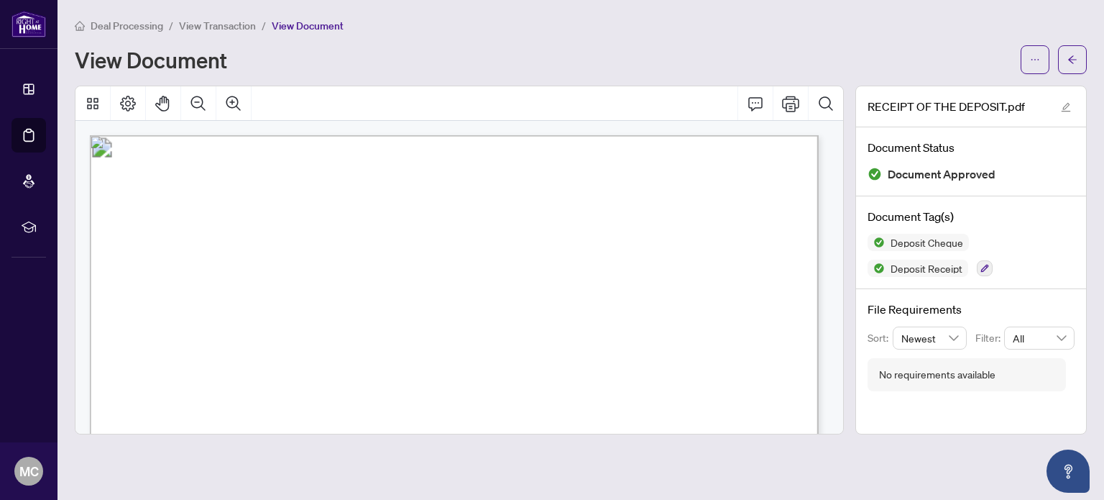
scroll to position [144, 0]
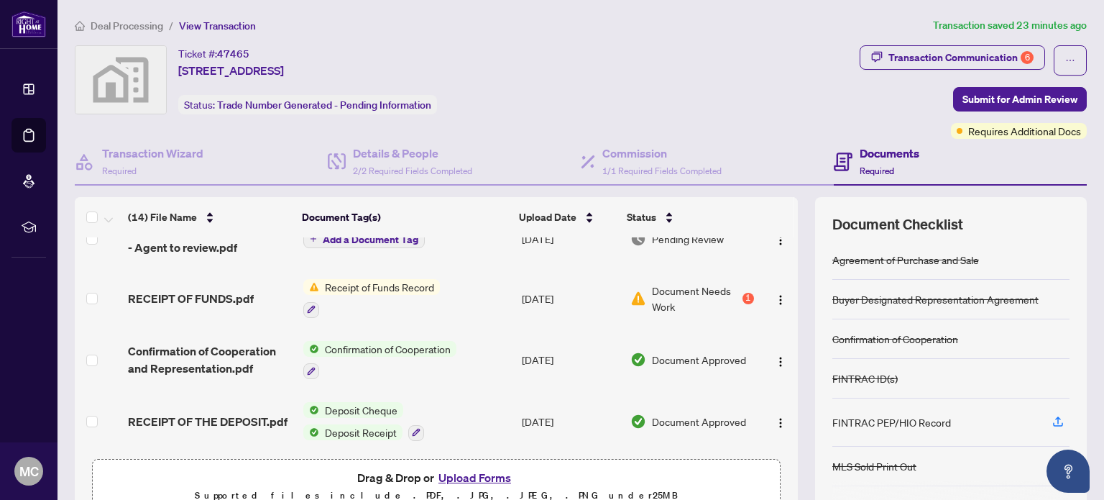
scroll to position [288, 0]
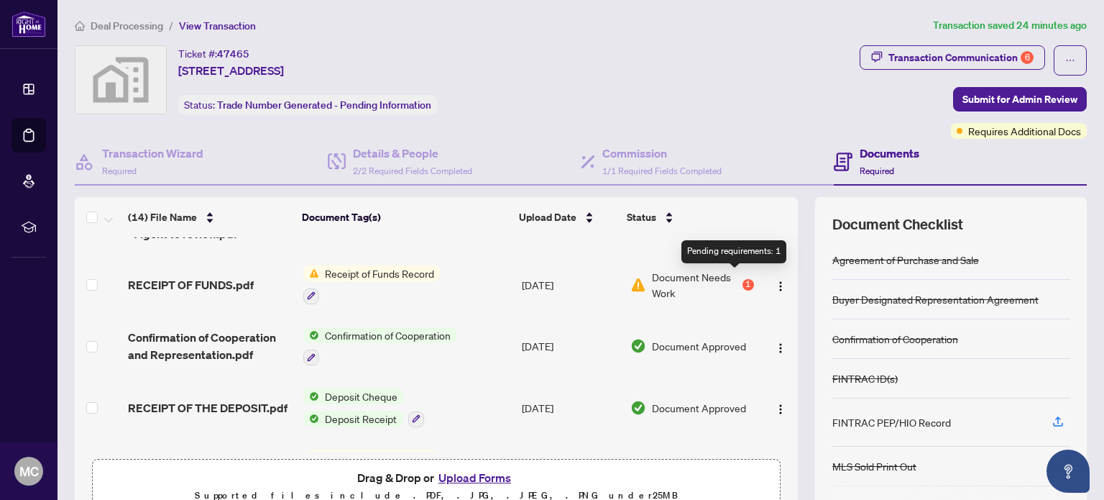
click at [743, 279] on div "1" at bounding box center [749, 285] width 12 height 12
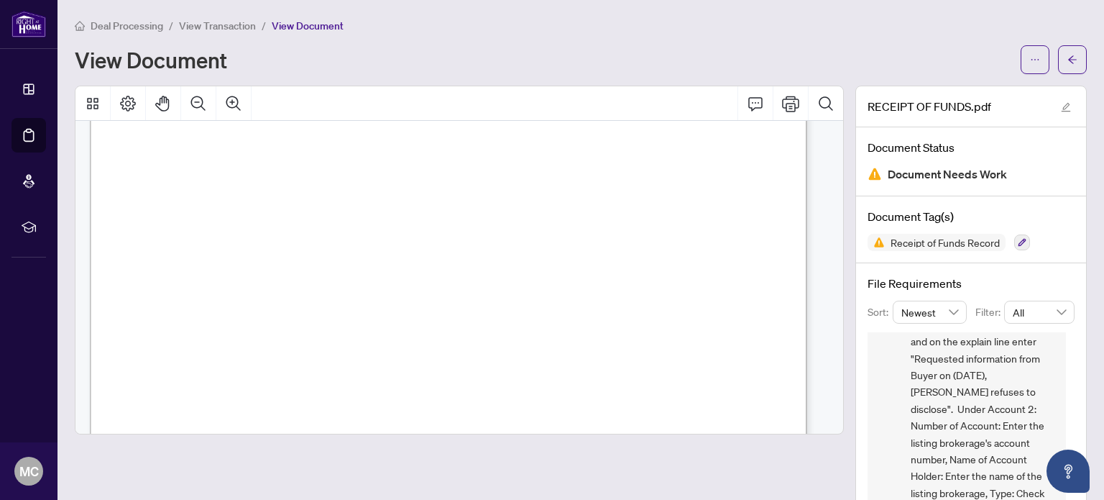
scroll to position [288, 0]
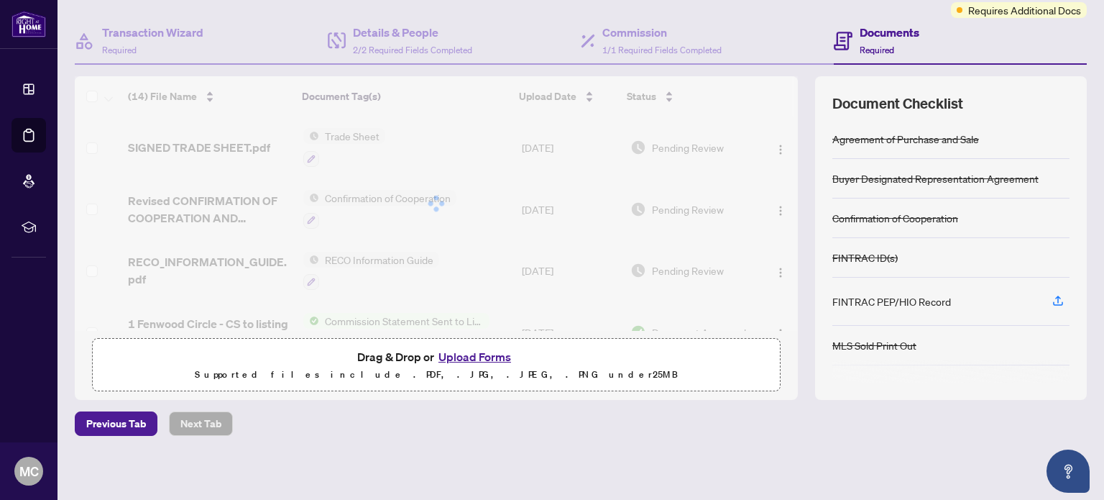
scroll to position [121, 0]
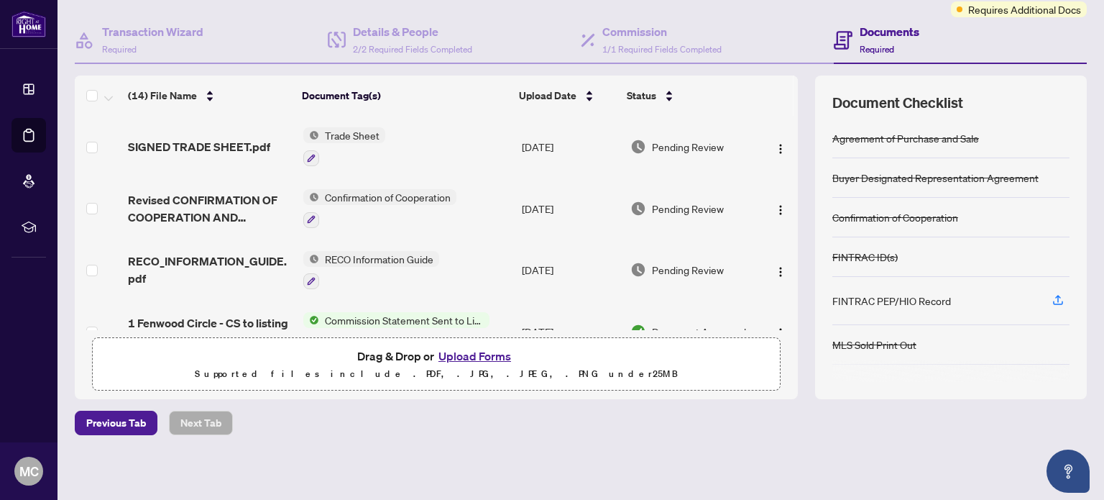
click at [482, 353] on button "Upload Forms" at bounding box center [474, 355] width 81 height 19
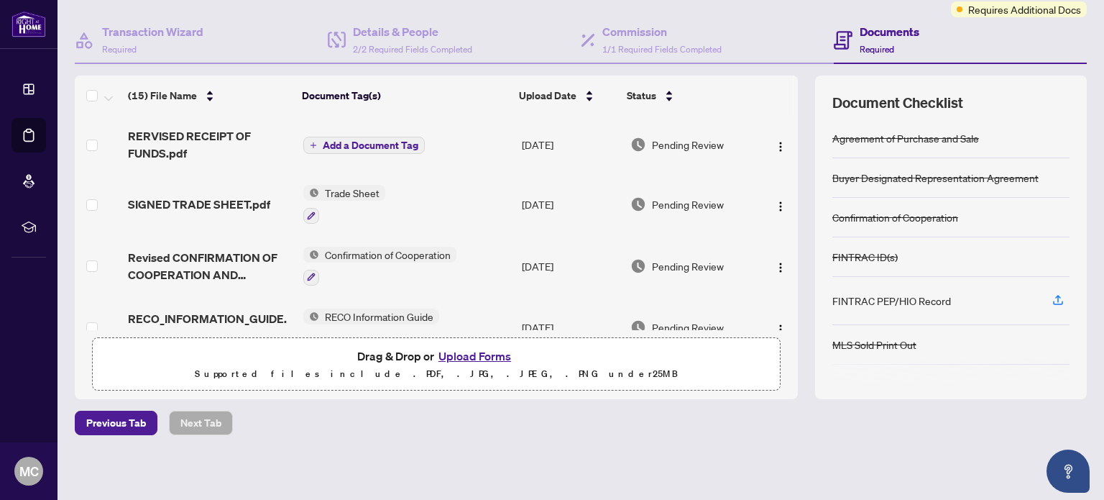
scroll to position [0, 0]
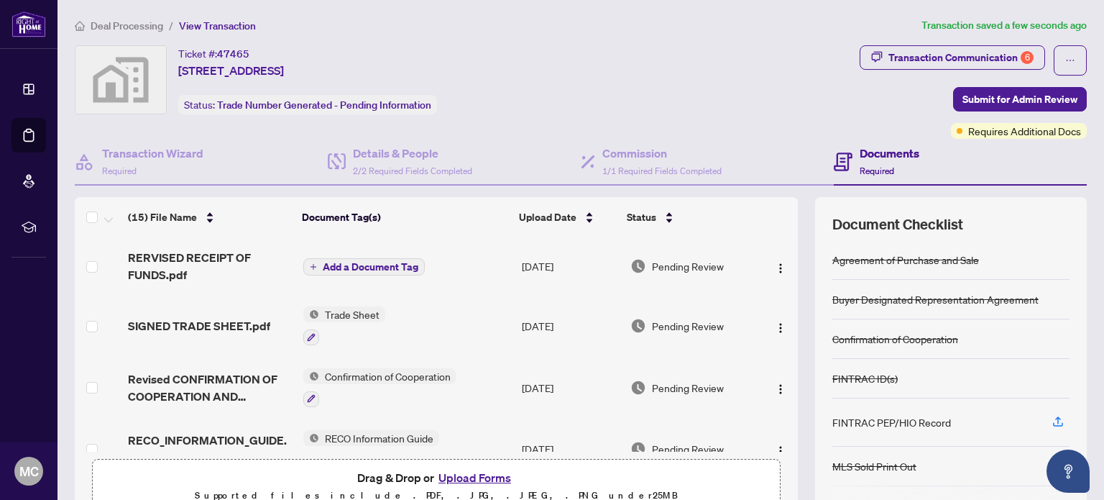
click at [361, 266] on span "Add a Document Tag" at bounding box center [371, 267] width 96 height 10
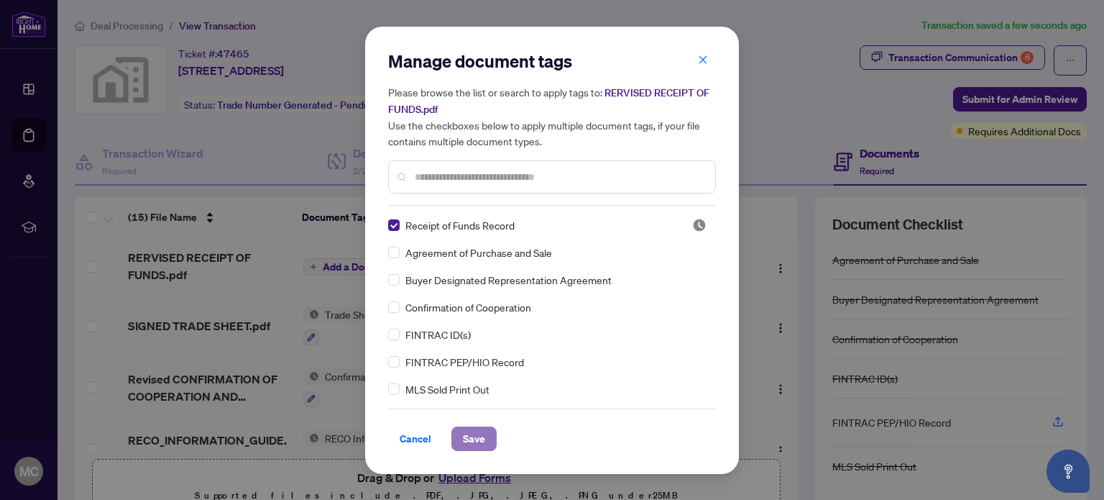
click at [469, 442] on span "Save" at bounding box center [474, 438] width 22 height 23
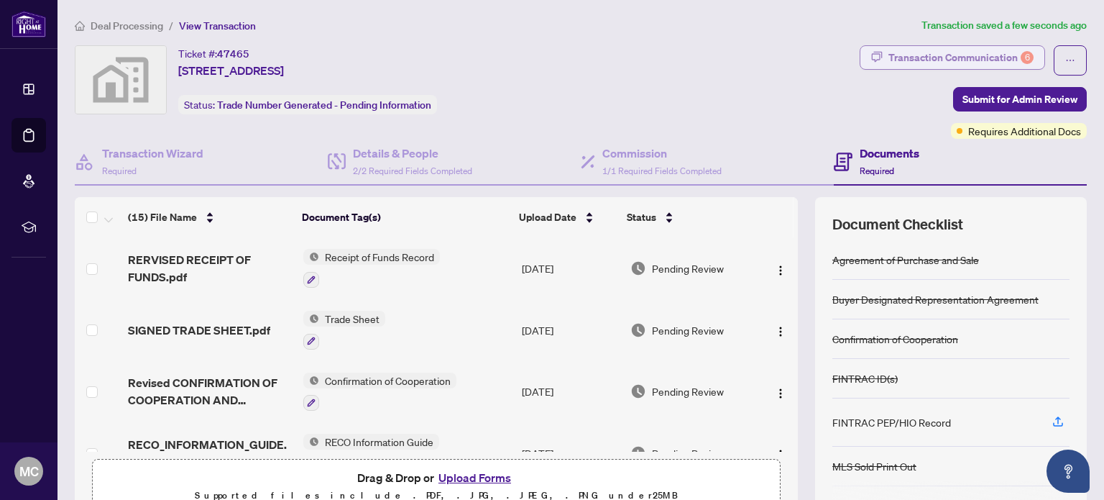
click at [988, 58] on div "Transaction Communication 6" at bounding box center [960, 57] width 145 height 23
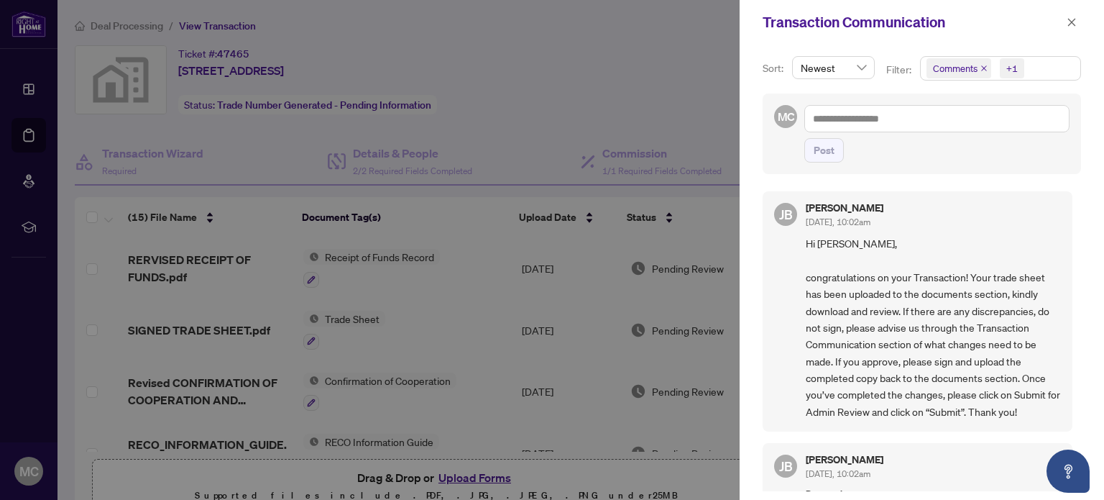
scroll to position [1, 0]
click at [1067, 23] on icon "close" at bounding box center [1072, 22] width 10 height 10
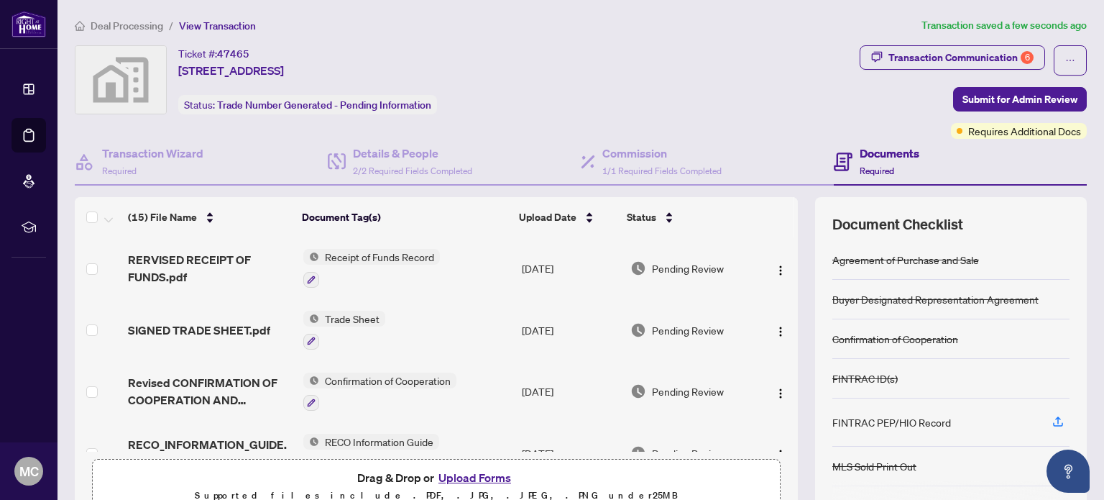
click at [344, 316] on span "Trade Sheet" at bounding box center [352, 319] width 66 height 16
click at [161, 321] on span "SIGNED TRADE SHEET.pdf" at bounding box center [199, 329] width 142 height 17
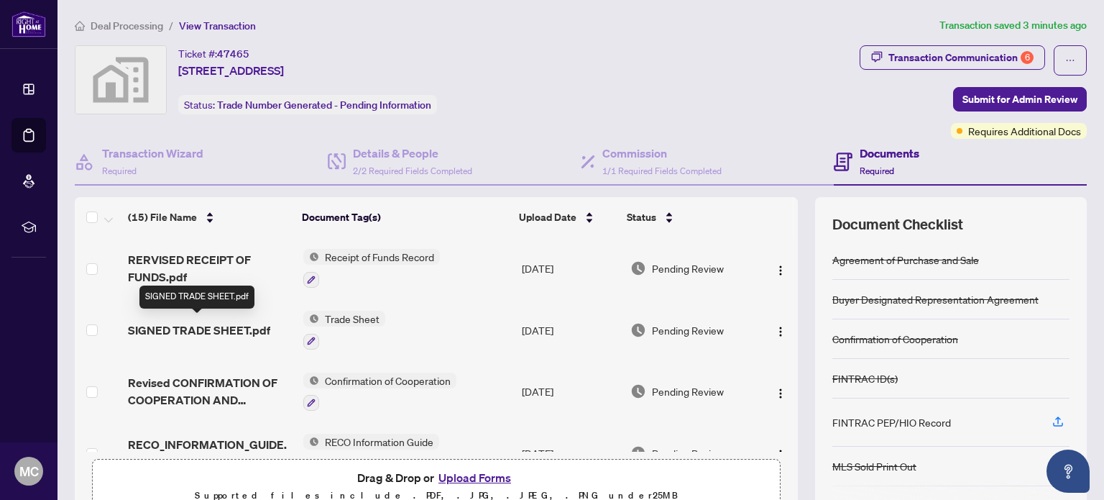
click at [222, 330] on span "SIGNED TRADE SHEET.pdf" at bounding box center [199, 329] width 142 height 17
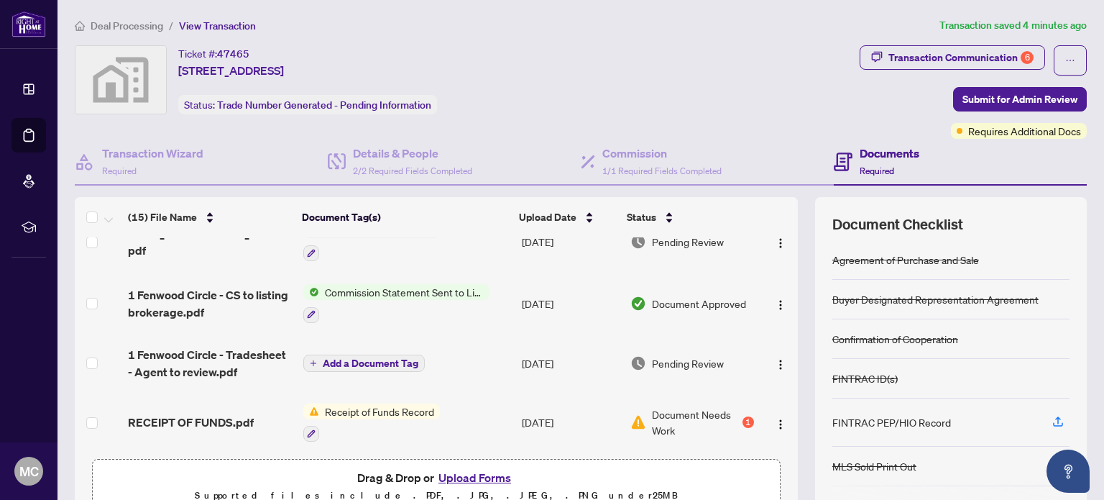
scroll to position [193, 0]
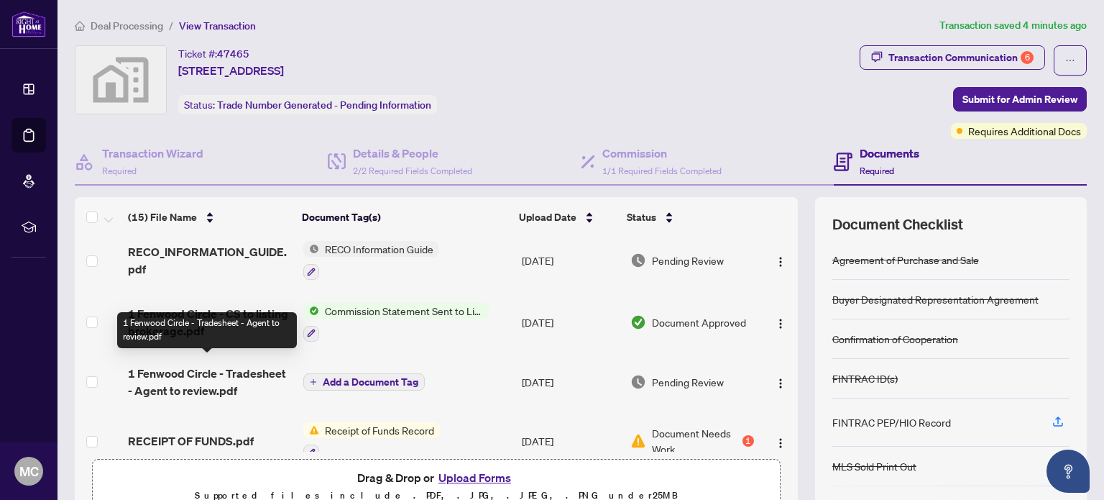
click at [152, 364] on span "1 Fenwood Circle - Tradesheet - Agent to review.pdf" at bounding box center [209, 381] width 163 height 35
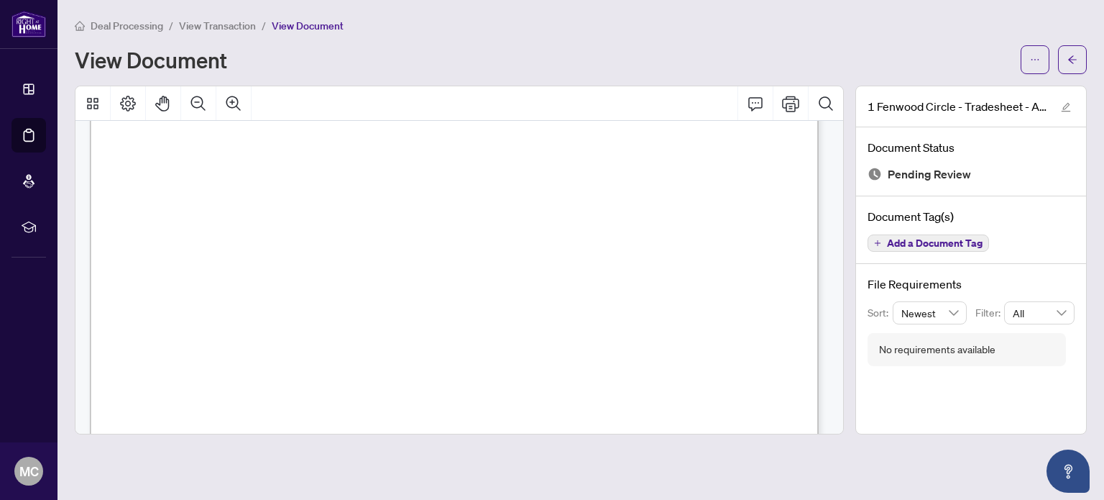
scroll to position [216, 0]
click at [798, 98] on icon "Print" at bounding box center [790, 104] width 17 height 16
